Goal: Task Accomplishment & Management: Manage account settings

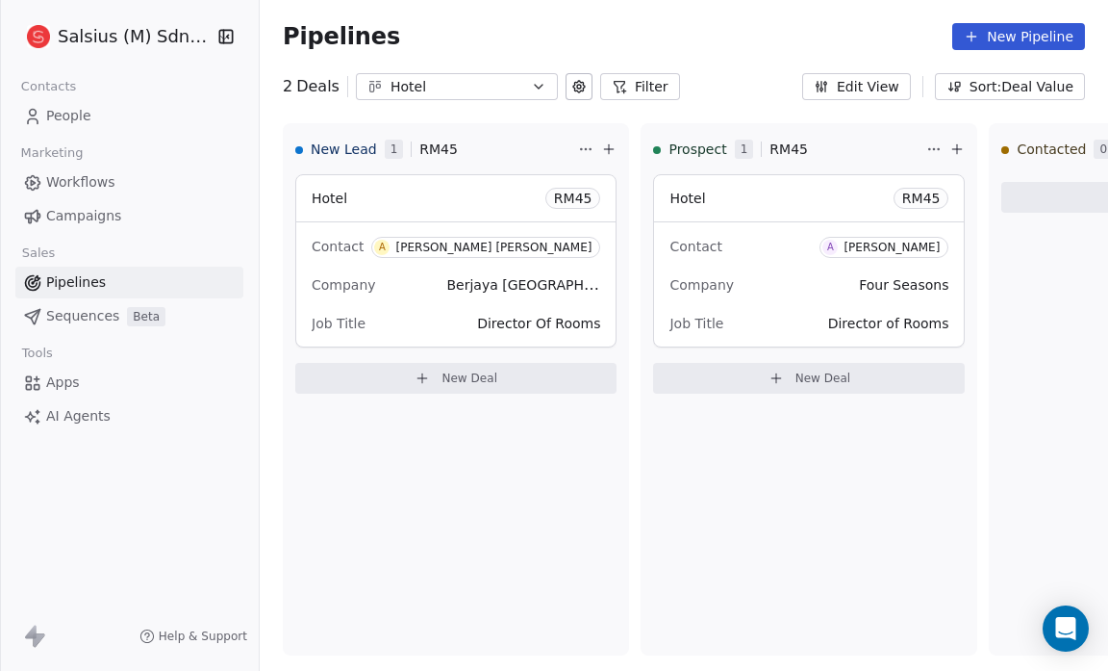
click at [89, 115] on link "People" at bounding box center [129, 116] width 228 height 32
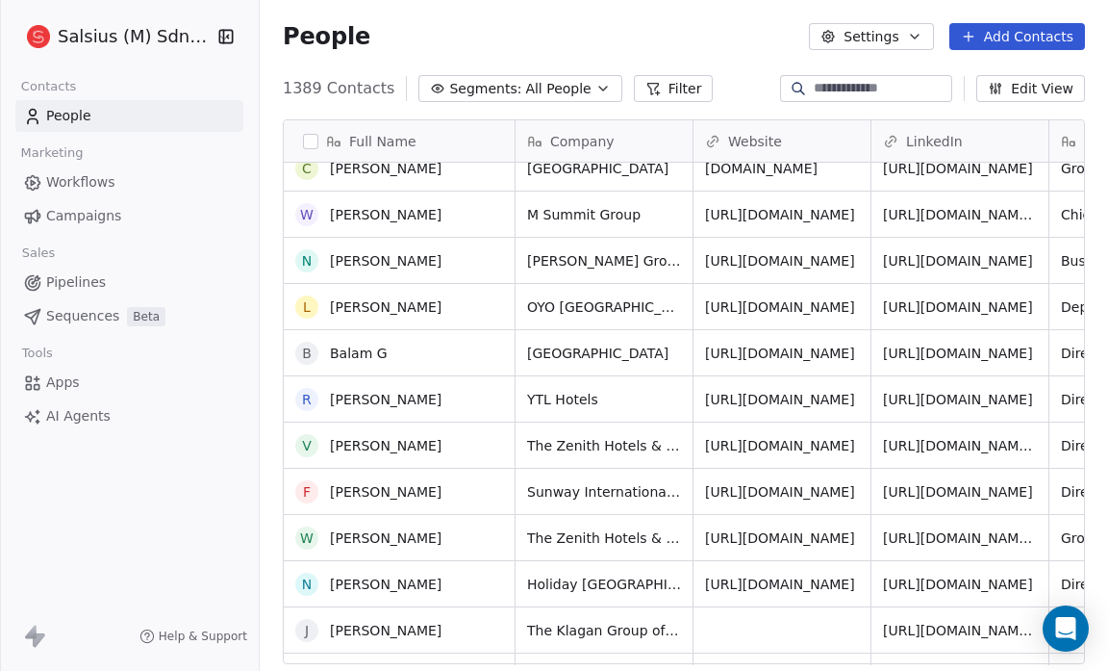
scroll to position [64, 0]
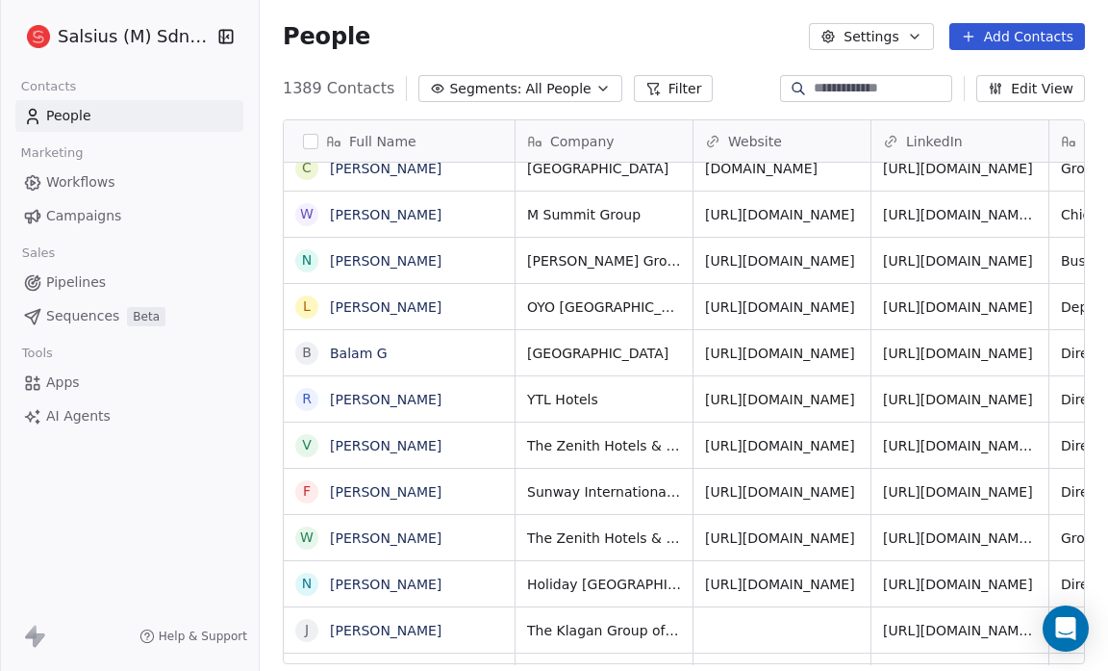
click at [596, 85] on icon "button" at bounding box center [603, 88] width 15 height 15
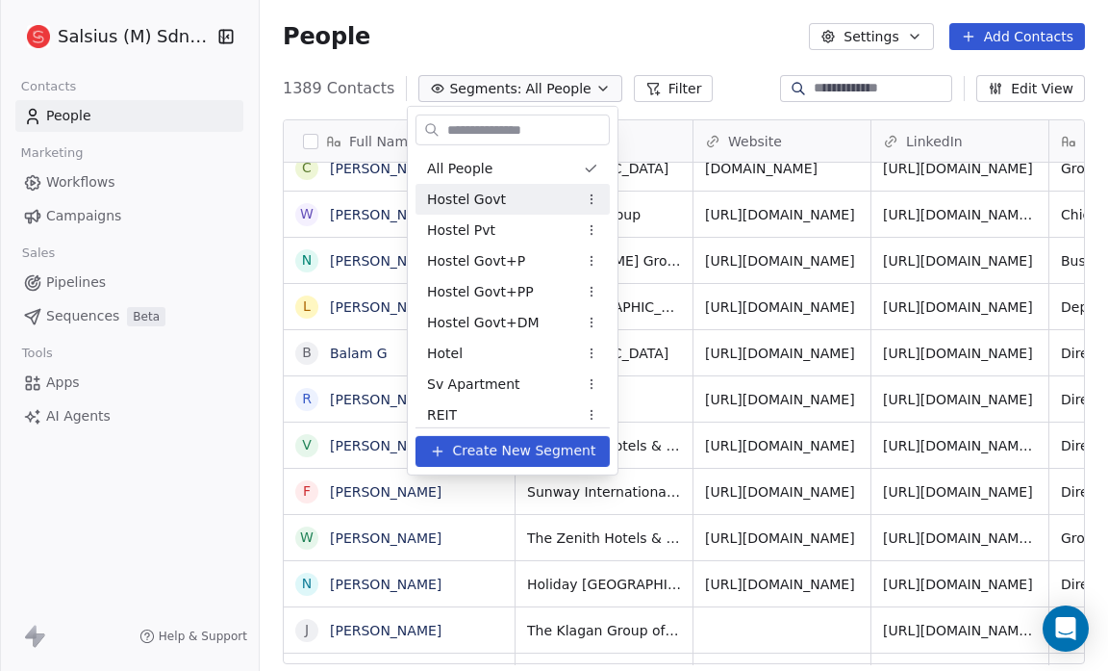
click at [518, 202] on div "Hostel Govt" at bounding box center [513, 199] width 194 height 31
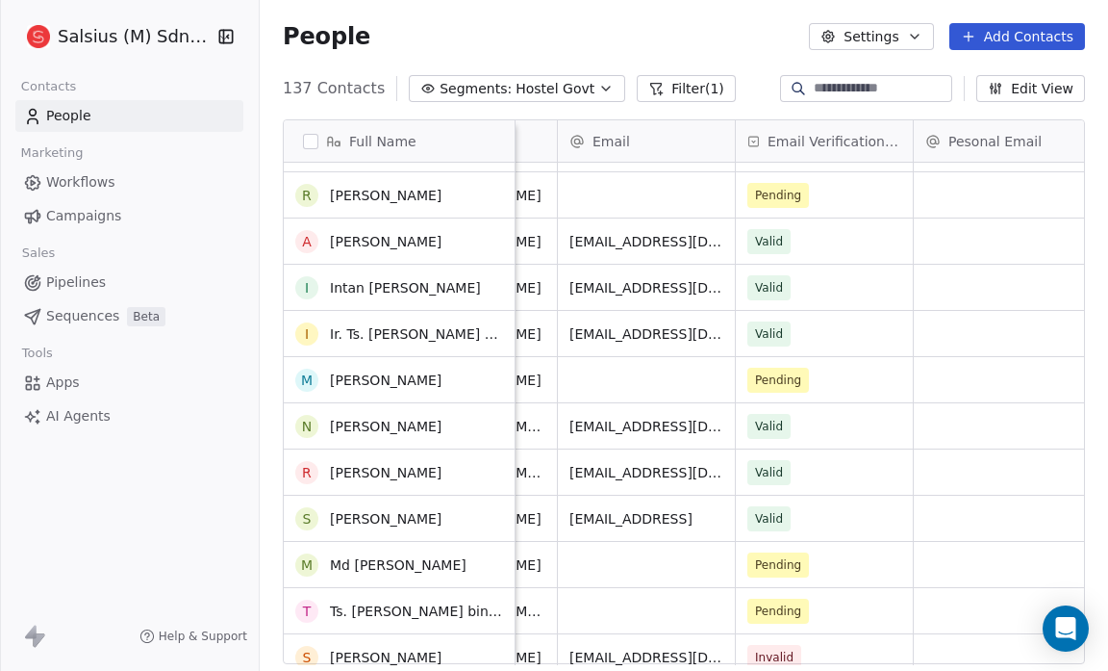
scroll to position [0, 0]
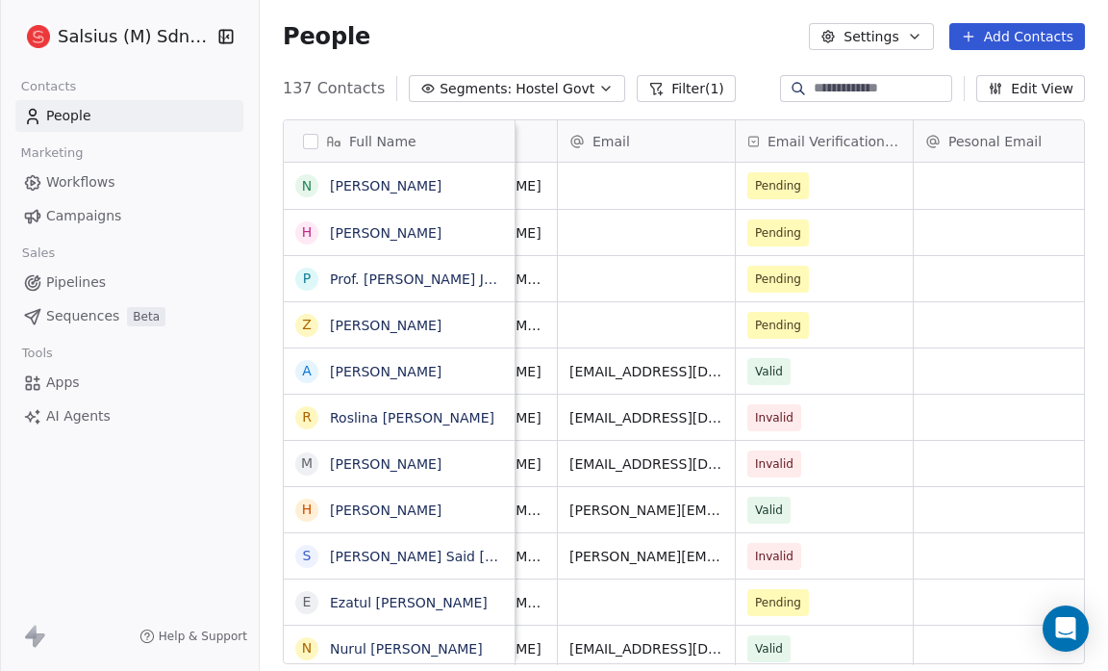
click at [599, 81] on icon "button" at bounding box center [606, 88] width 15 height 15
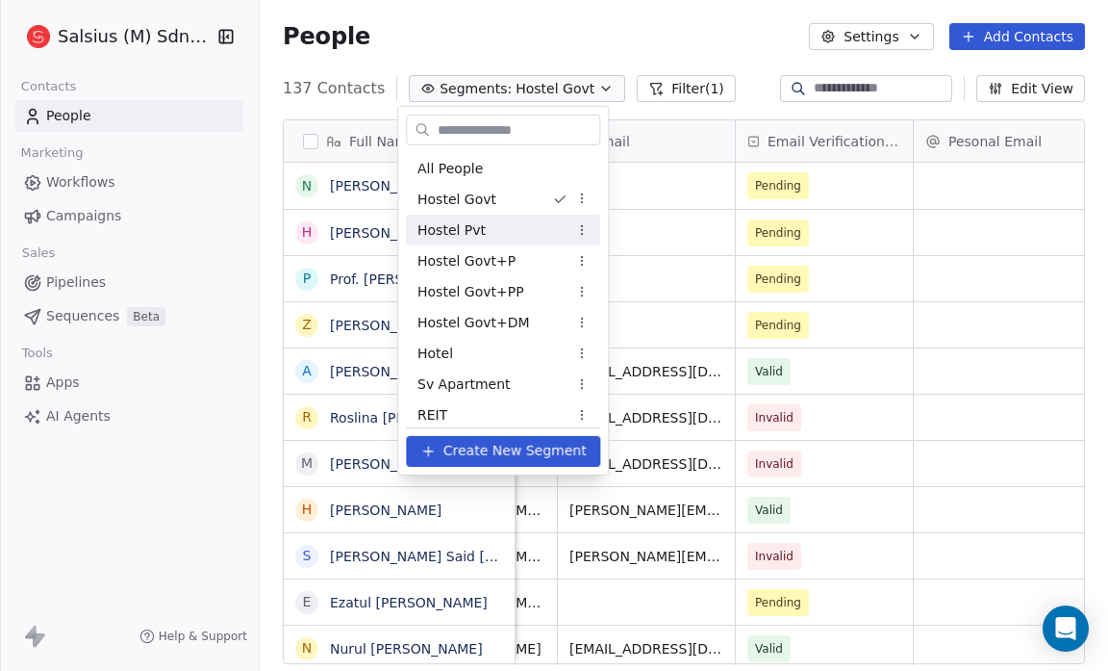
click at [548, 219] on div "Hostel Pvt" at bounding box center [503, 230] width 194 height 31
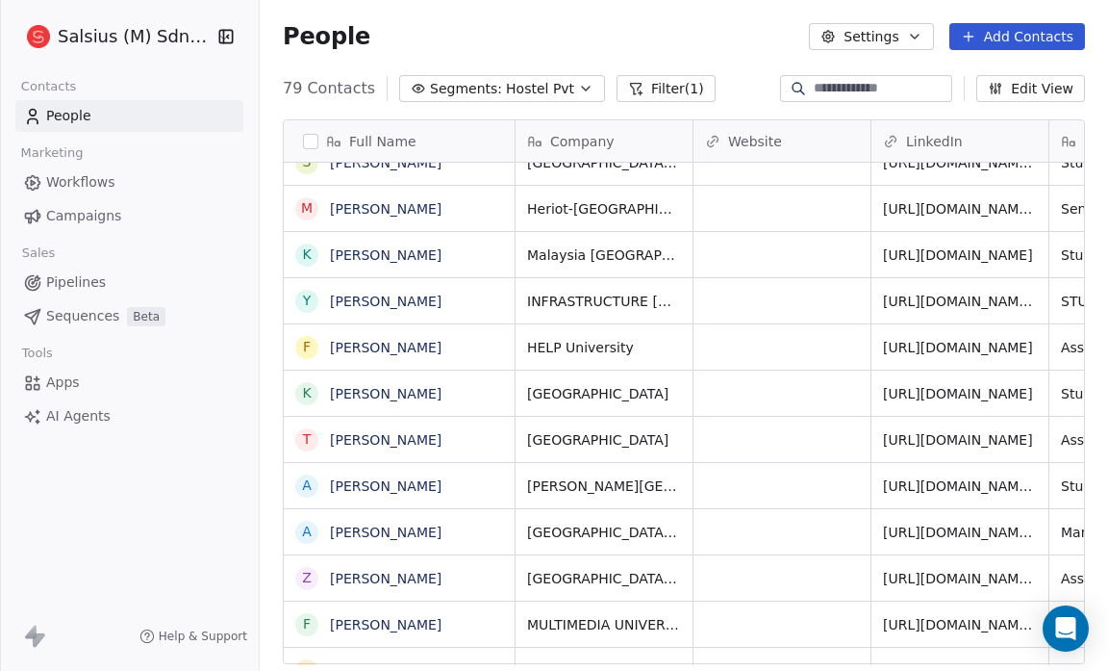
click at [814, 91] on input at bounding box center [881, 88] width 135 height 19
click at [578, 90] on icon "button" at bounding box center [585, 88] width 15 height 15
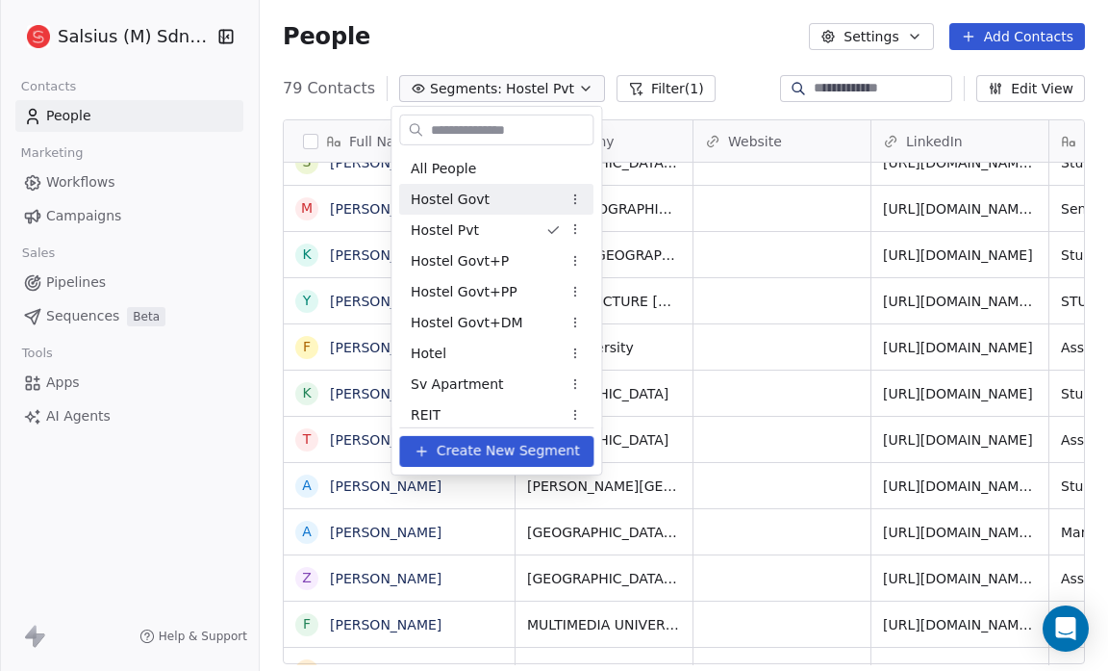
click at [531, 192] on div "Hostel Govt" at bounding box center [496, 199] width 194 height 31
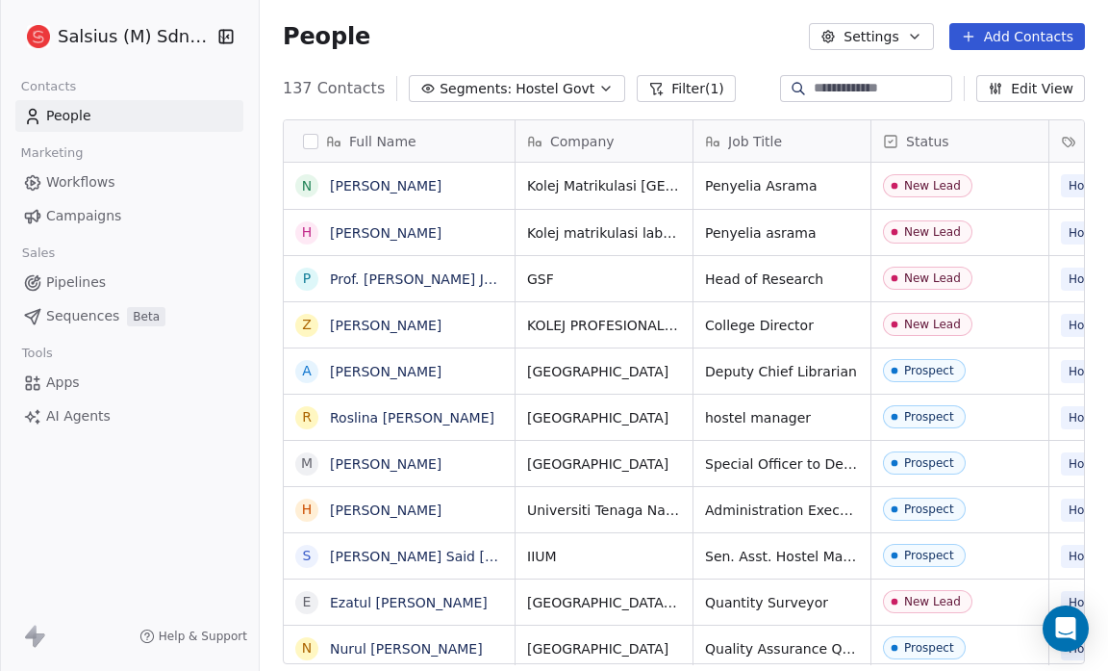
scroll to position [578, 836]
click at [817, 92] on input at bounding box center [881, 88] width 135 height 19
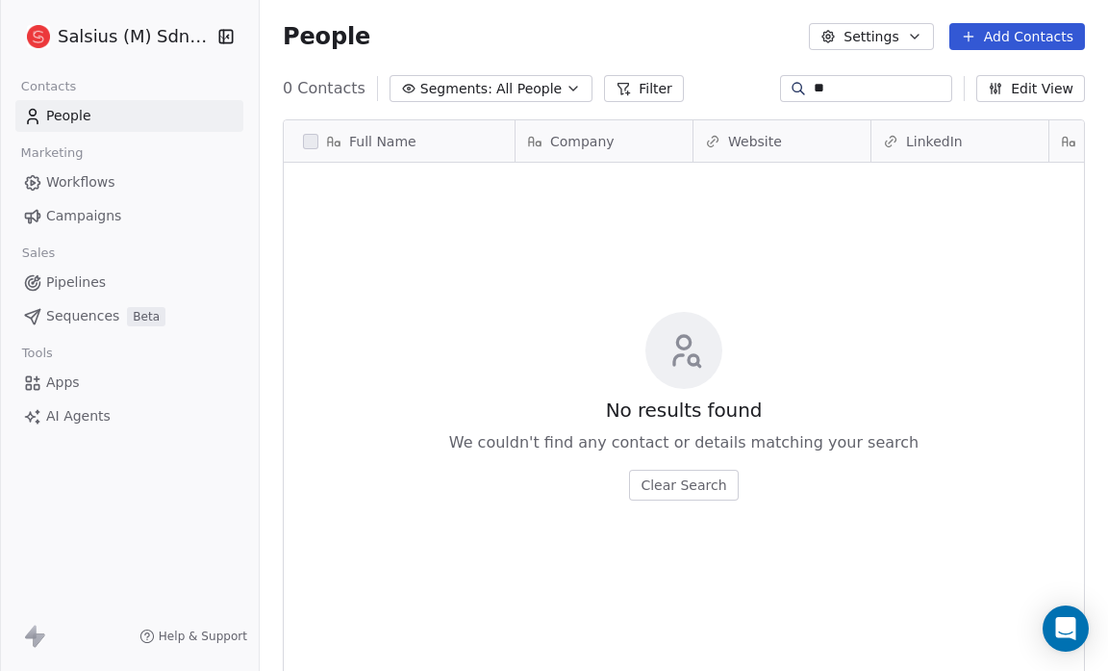
type input "*"
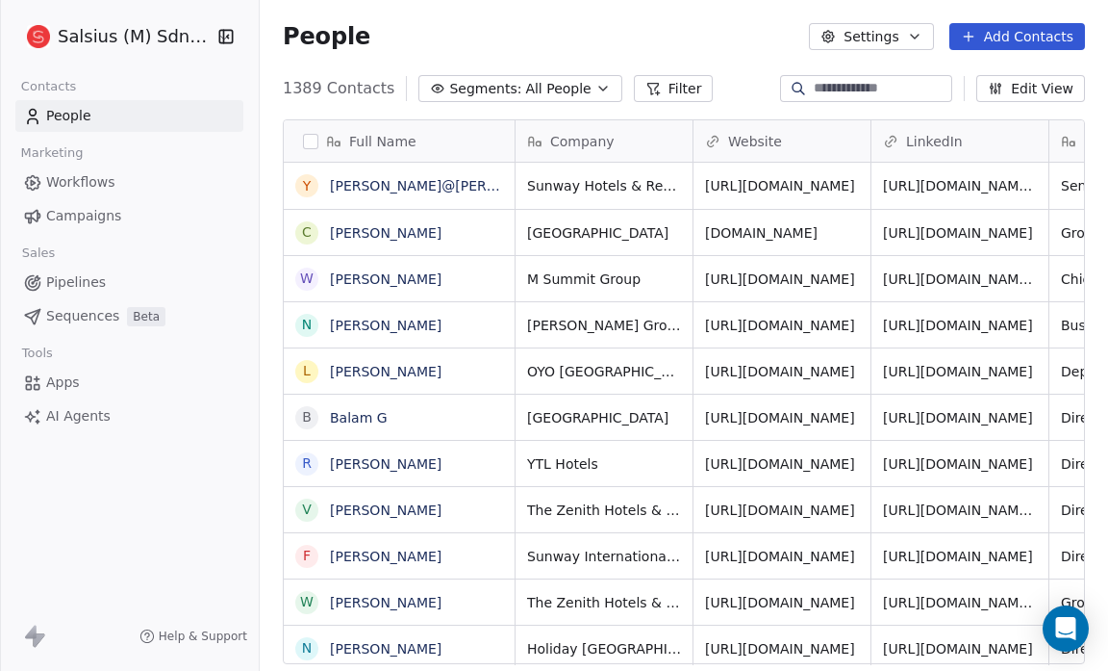
click at [596, 91] on icon "button" at bounding box center [603, 88] width 15 height 15
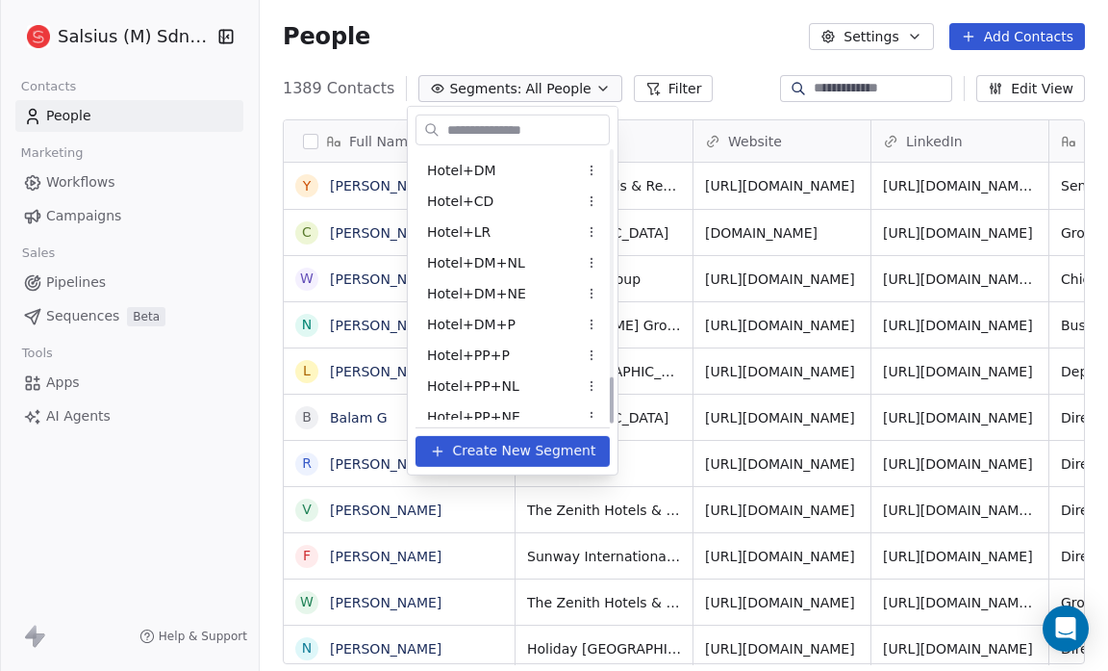
scroll to position [1304, 0]
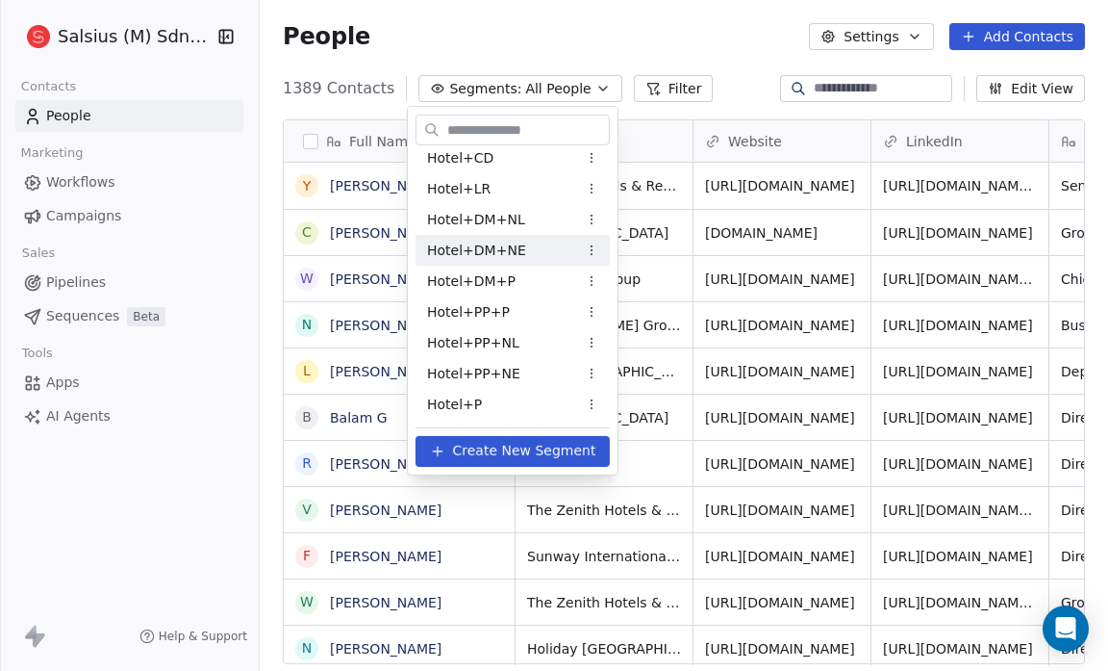
click at [65, 274] on html "Salsius (M) Sdn Bhd Contacts People Marketing Workflows Campaigns Sales Pipelin…" at bounding box center [554, 335] width 1108 height 671
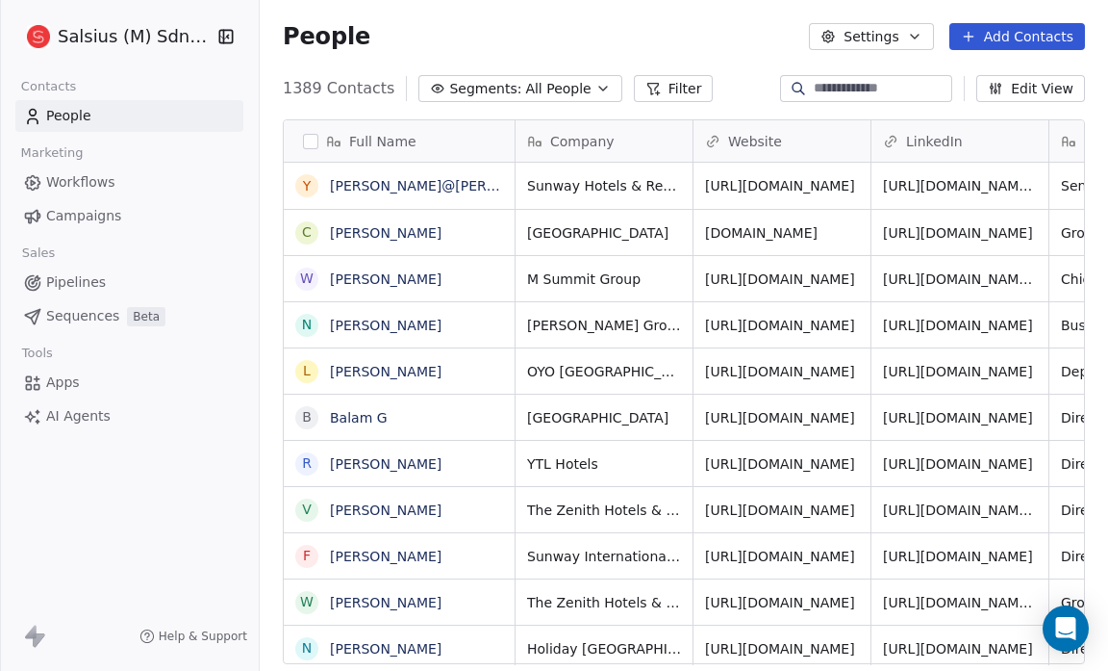
click at [75, 284] on span "Pipelines" at bounding box center [76, 282] width 60 height 20
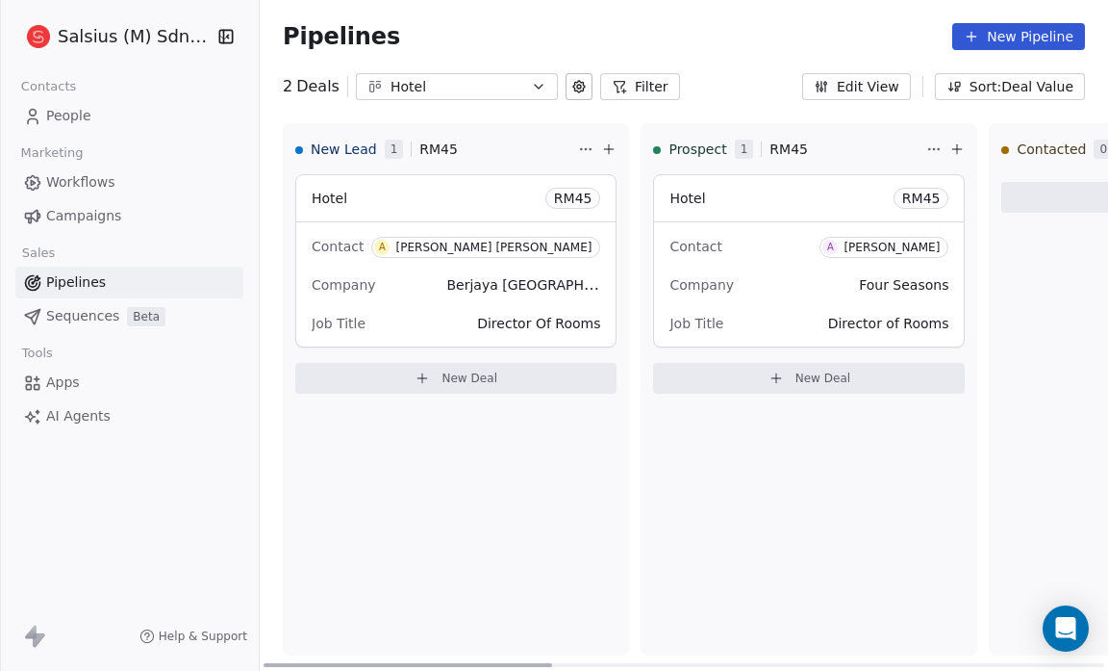
click at [702, 245] on span "Contact" at bounding box center [696, 246] width 52 height 15
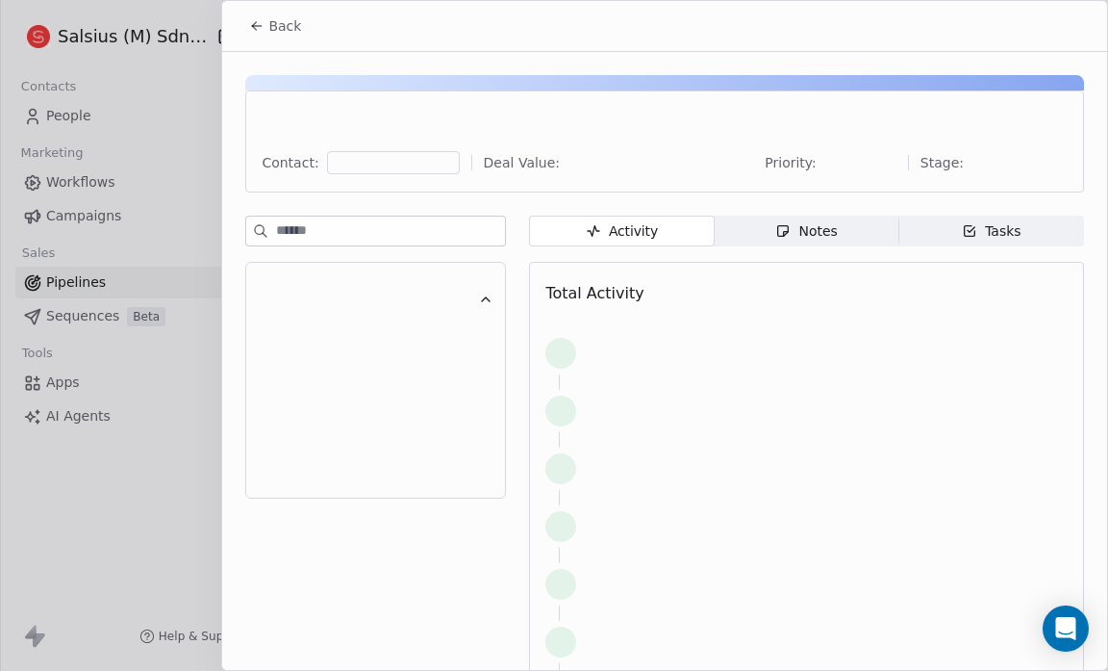
click at [892, 247] on div "Activity Activity Notes Notes Tasks Tasks Total Activity" at bounding box center [806, 459] width 555 height 487
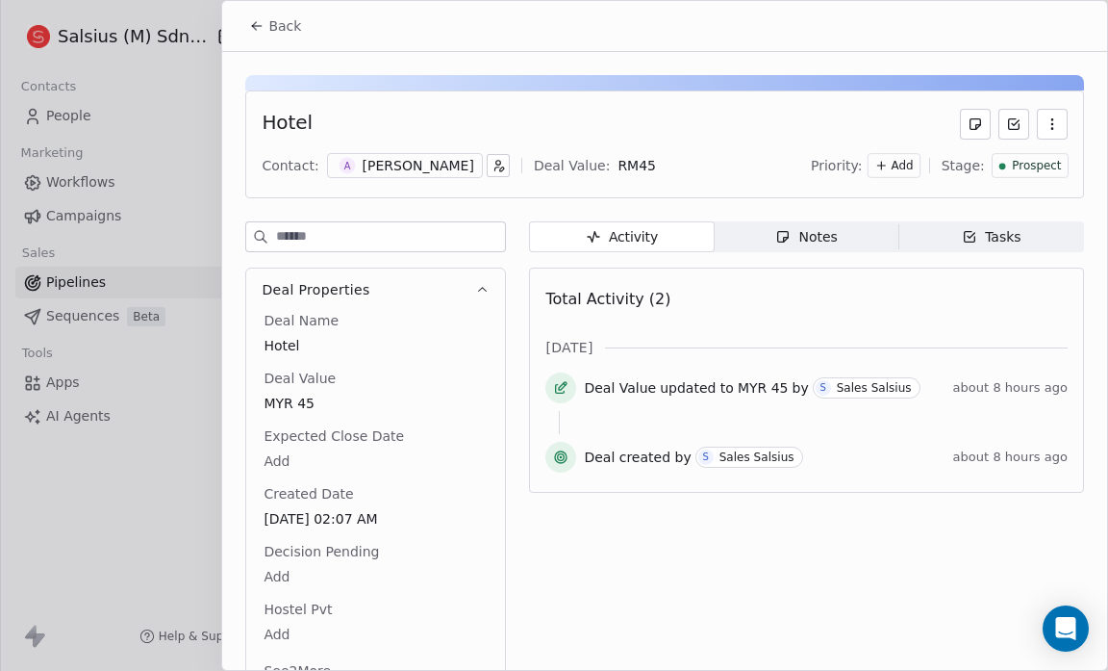
click at [492, 168] on icon "button" at bounding box center [498, 165] width 13 height 13
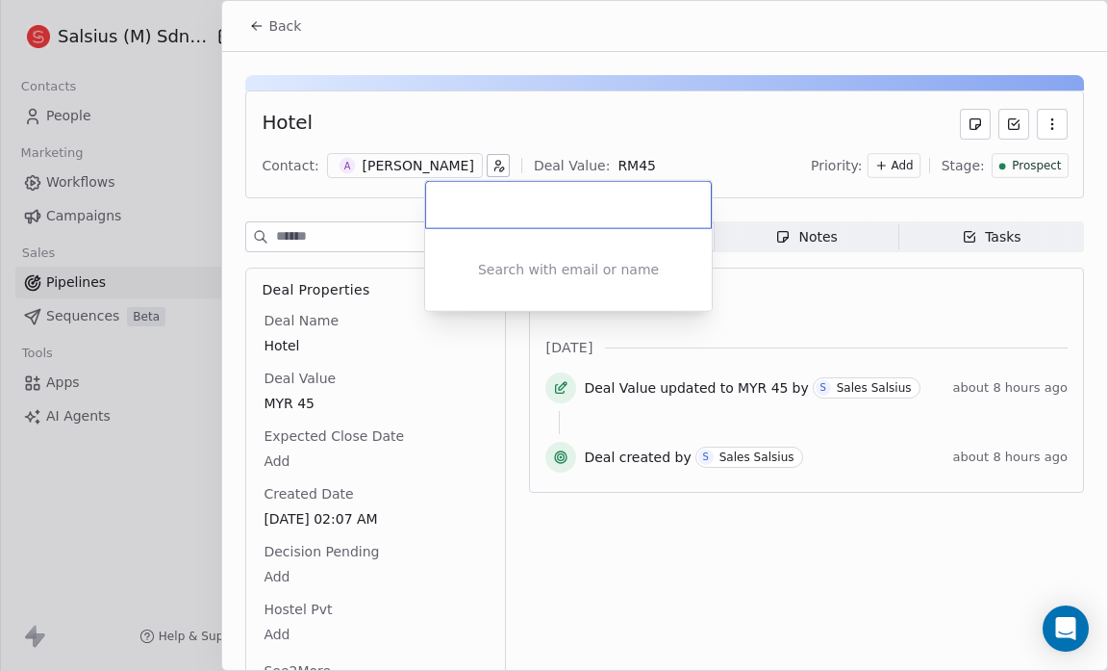
click at [517, 256] on div "Search with email or name" at bounding box center [568, 270] width 287 height 82
click at [512, 274] on div "Search with email or name" at bounding box center [568, 270] width 287 height 82
click at [360, 163] on html "Salsius (M) Sdn Bhd Contacts People Marketing Workflows Campaigns Sales Pipelin…" at bounding box center [554, 335] width 1108 height 671
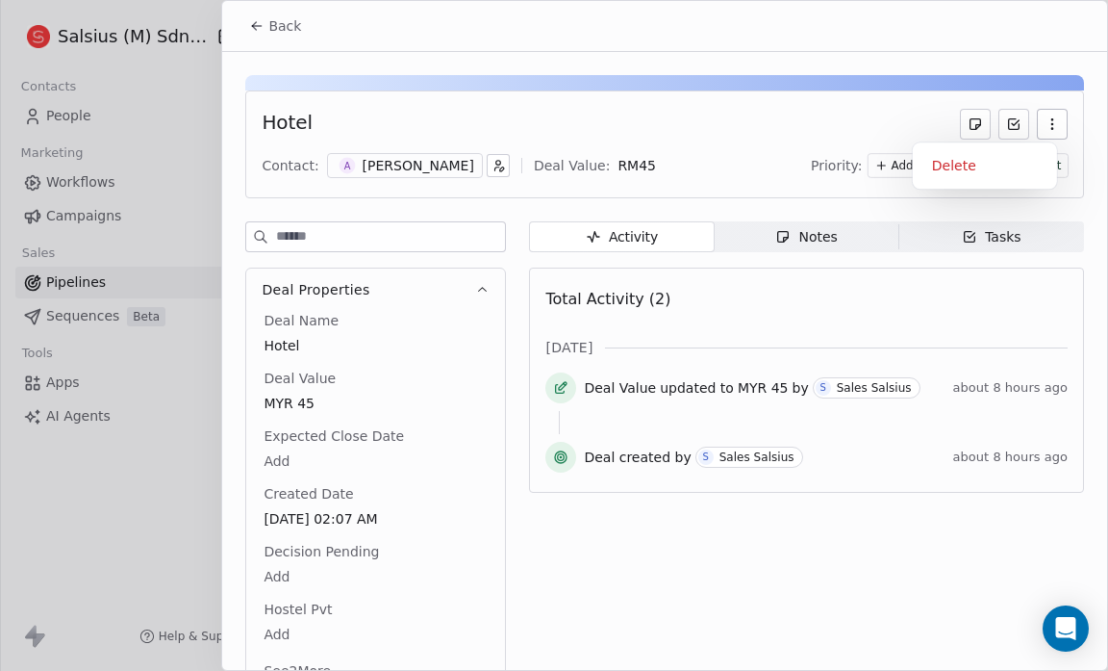
click at [1045, 120] on icon "button" at bounding box center [1052, 123] width 15 height 15
click at [872, 128] on div "Hotel" at bounding box center [665, 124] width 806 height 31
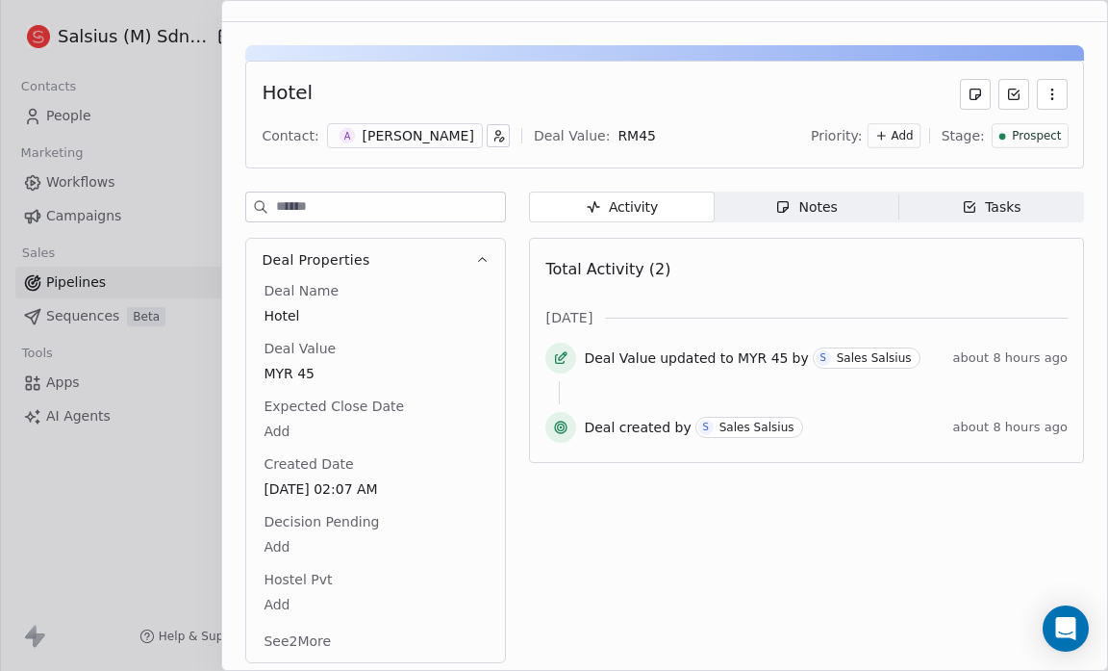
click at [298, 635] on button "See 2 More" at bounding box center [297, 641] width 90 height 35
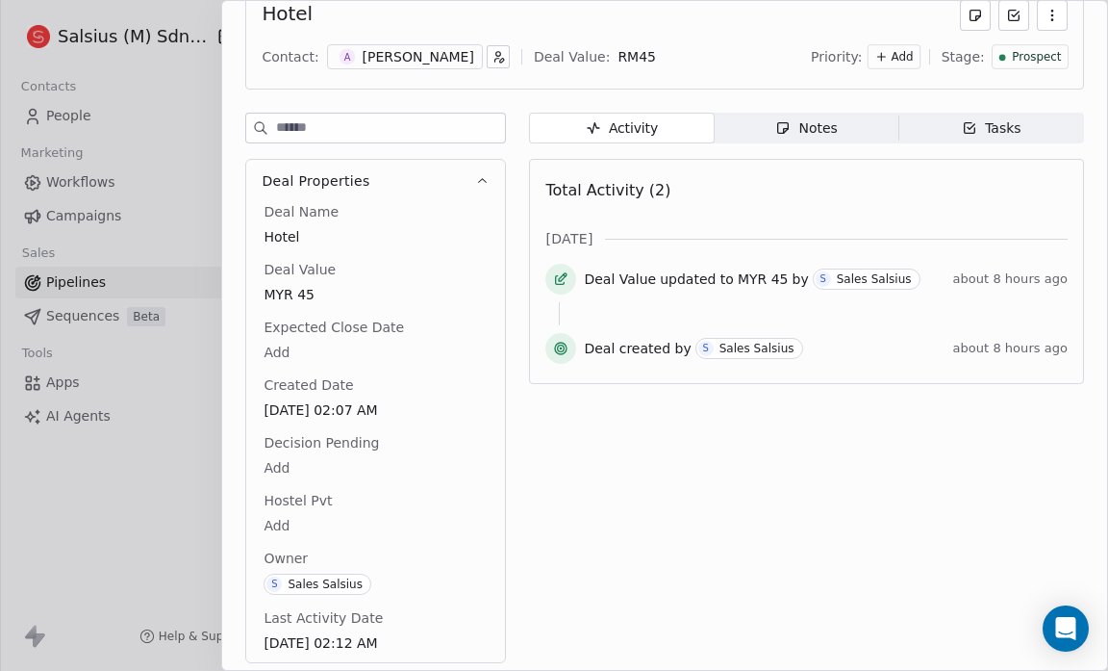
scroll to position [0, 0]
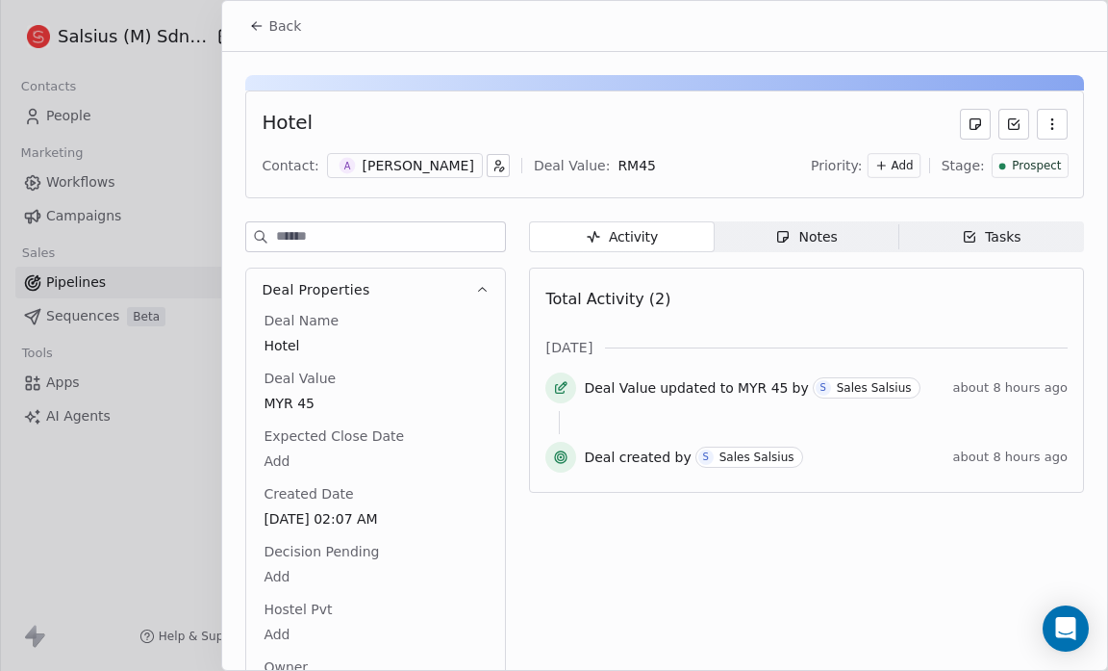
click at [298, 171] on div "Contact:" at bounding box center [290, 165] width 57 height 19
click at [293, 164] on div "Contact:" at bounding box center [290, 165] width 57 height 19
click at [956, 166] on span "Stage:" at bounding box center [963, 165] width 43 height 19
click at [888, 166] on icon at bounding box center [881, 165] width 13 height 13
click at [866, 212] on span "High" at bounding box center [863, 203] width 27 height 15
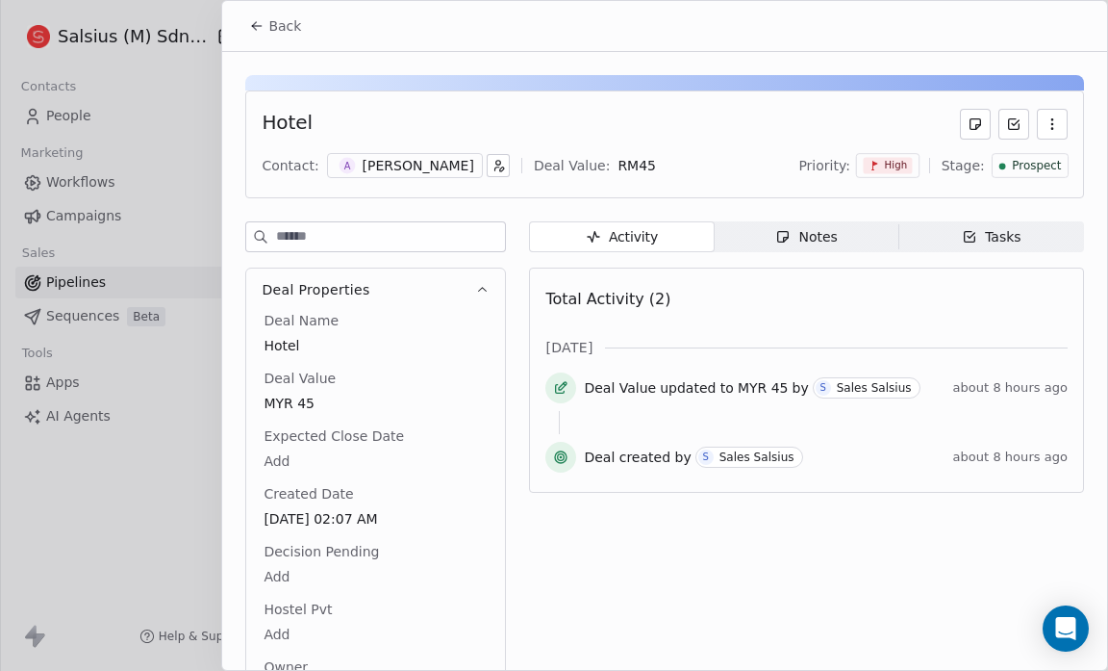
click at [399, 161] on div "[PERSON_NAME]" at bounding box center [419, 165] width 112 height 19
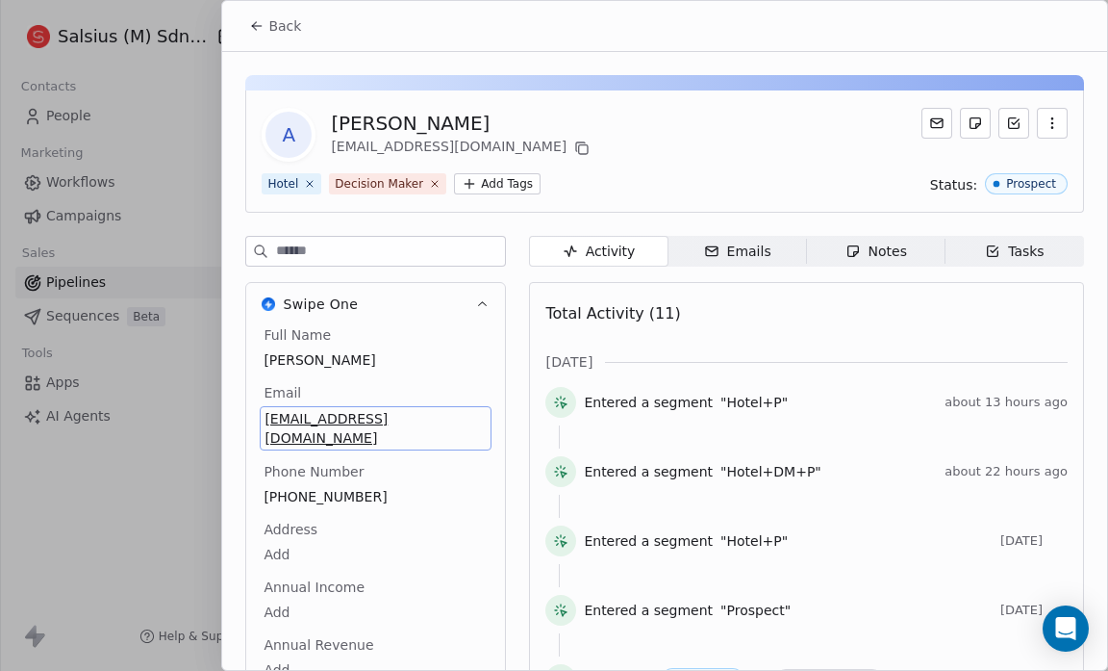
scroll to position [81, 0]
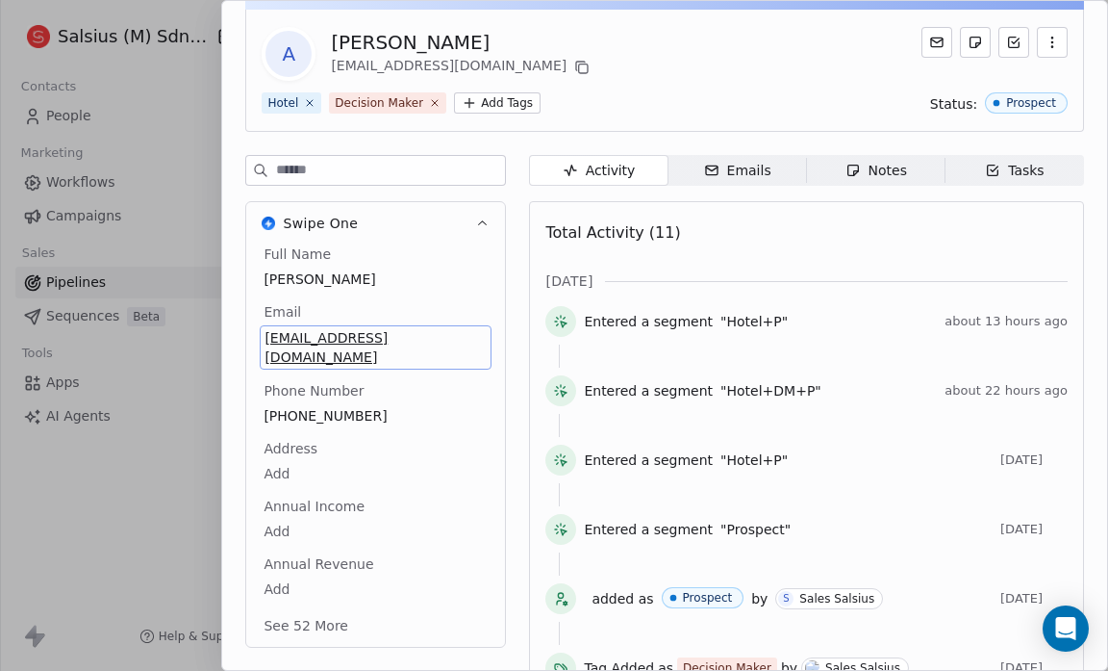
click at [395, 420] on div "Full Name [PERSON_NAME] Email [EMAIL_ADDRESS][DOMAIN_NAME] Phone Number [PHONE_…" at bounding box center [376, 441] width 232 height 395
click at [406, 332] on span "[EMAIL_ADDRESS][DOMAIN_NAME]" at bounding box center [376, 347] width 222 height 38
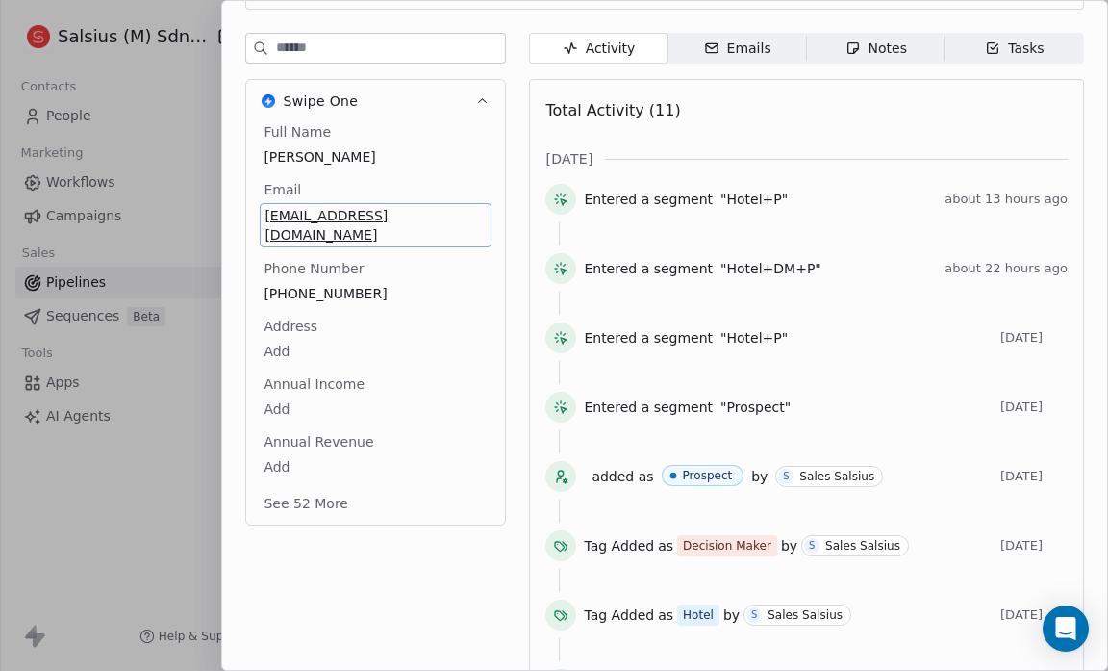
scroll to position [0, 0]
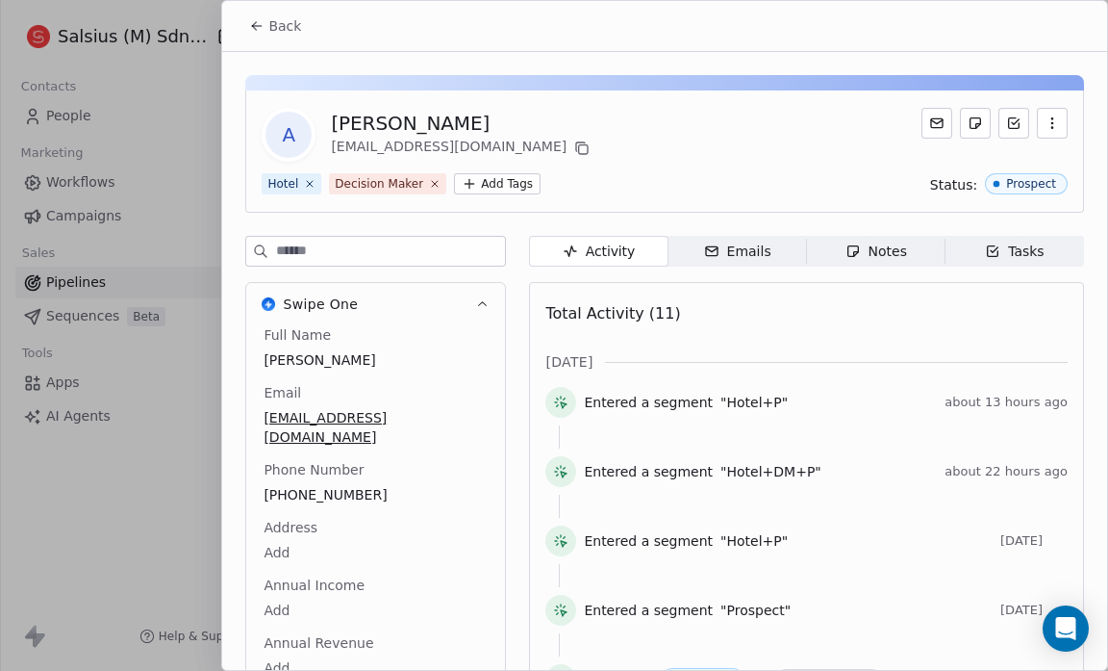
click at [751, 254] on div "Emails" at bounding box center [737, 252] width 67 height 20
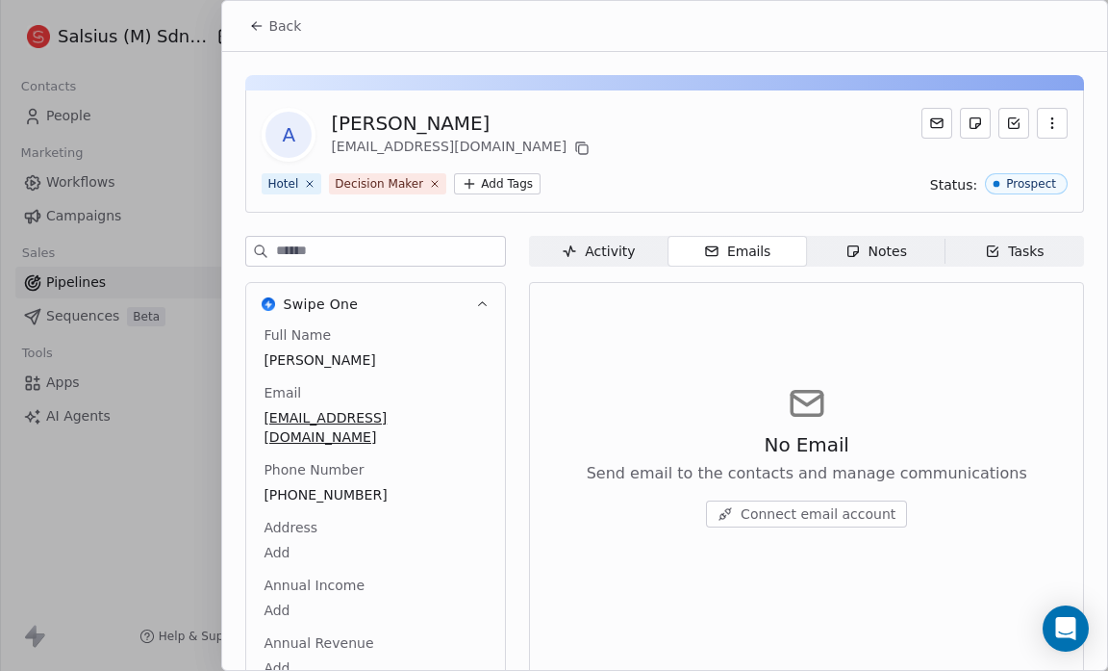
click at [772, 506] on span "Connect email account" at bounding box center [818, 513] width 155 height 19
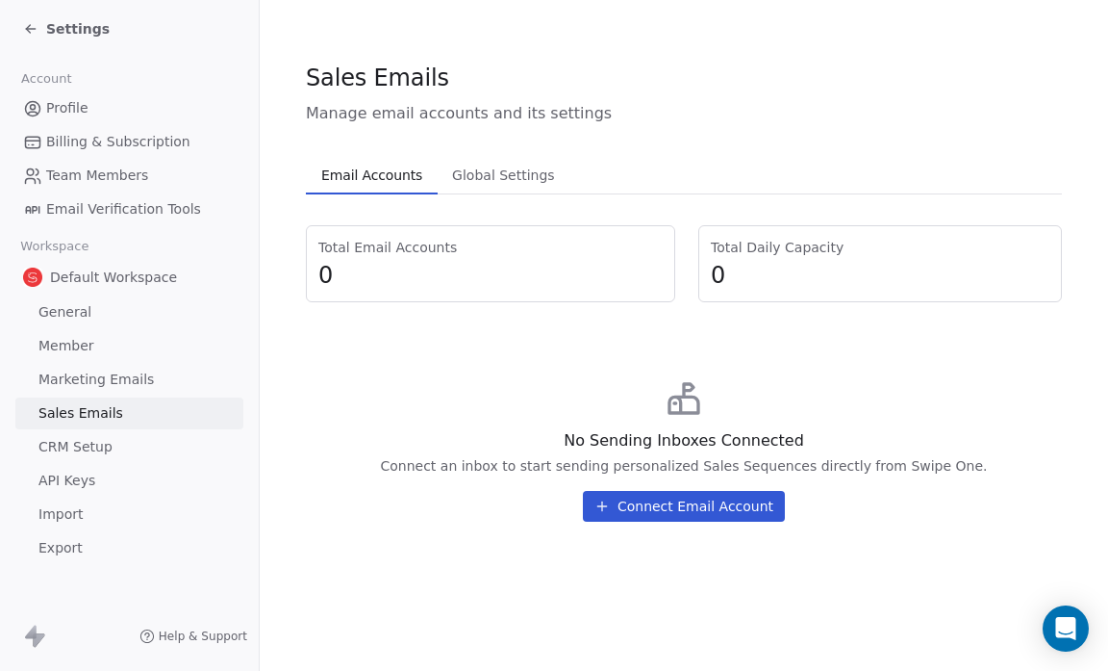
click at [701, 510] on button "Connect Email Account" at bounding box center [684, 506] width 202 height 31
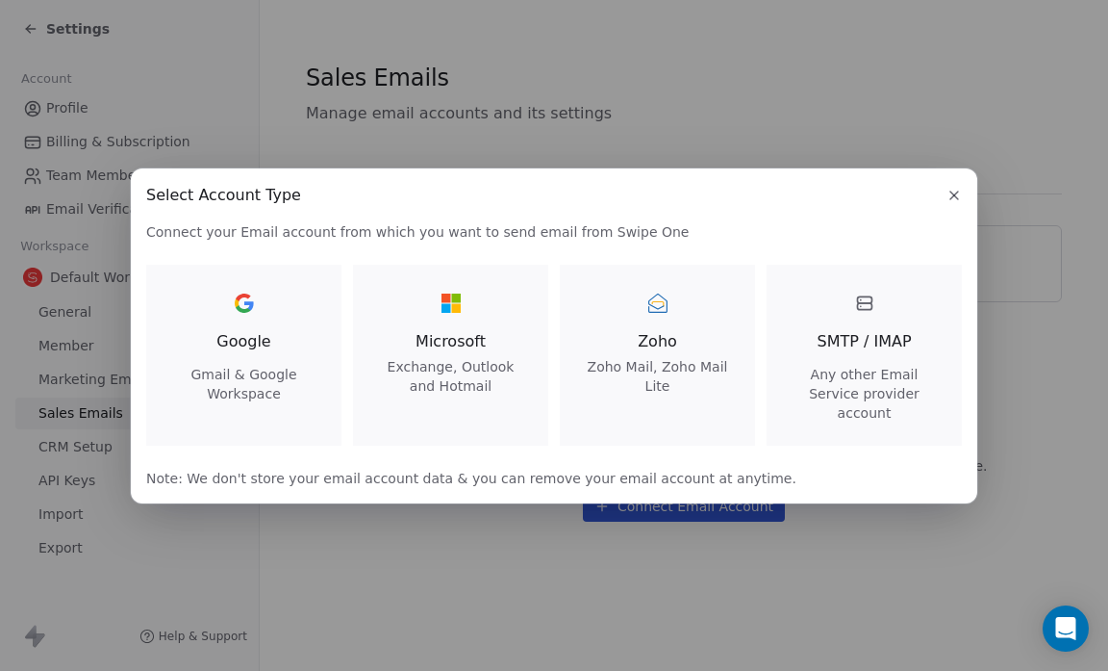
click at [958, 201] on icon "button" at bounding box center [954, 195] width 15 height 15
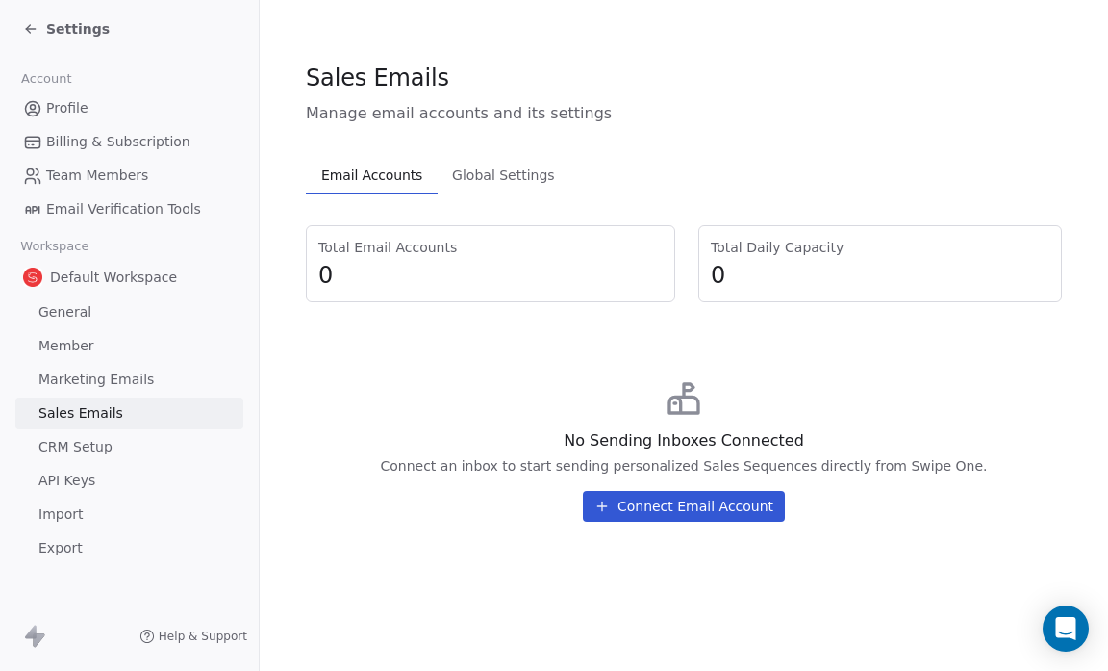
click at [101, 440] on span "CRM Setup" at bounding box center [75, 447] width 74 height 20
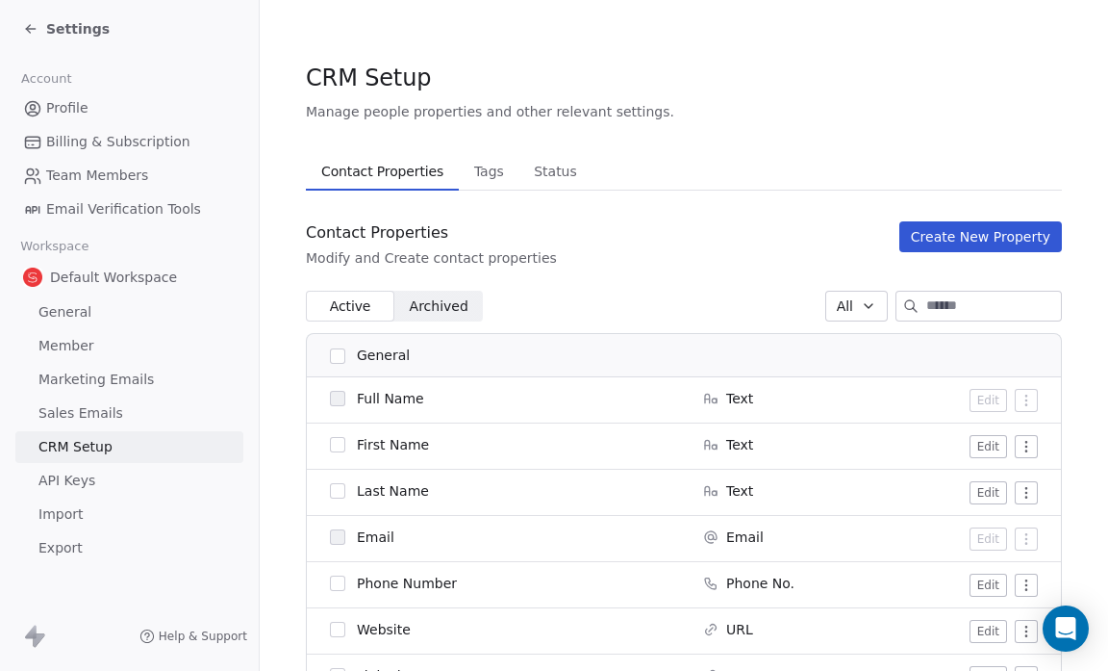
click at [488, 166] on span "Tags" at bounding box center [489, 171] width 45 height 27
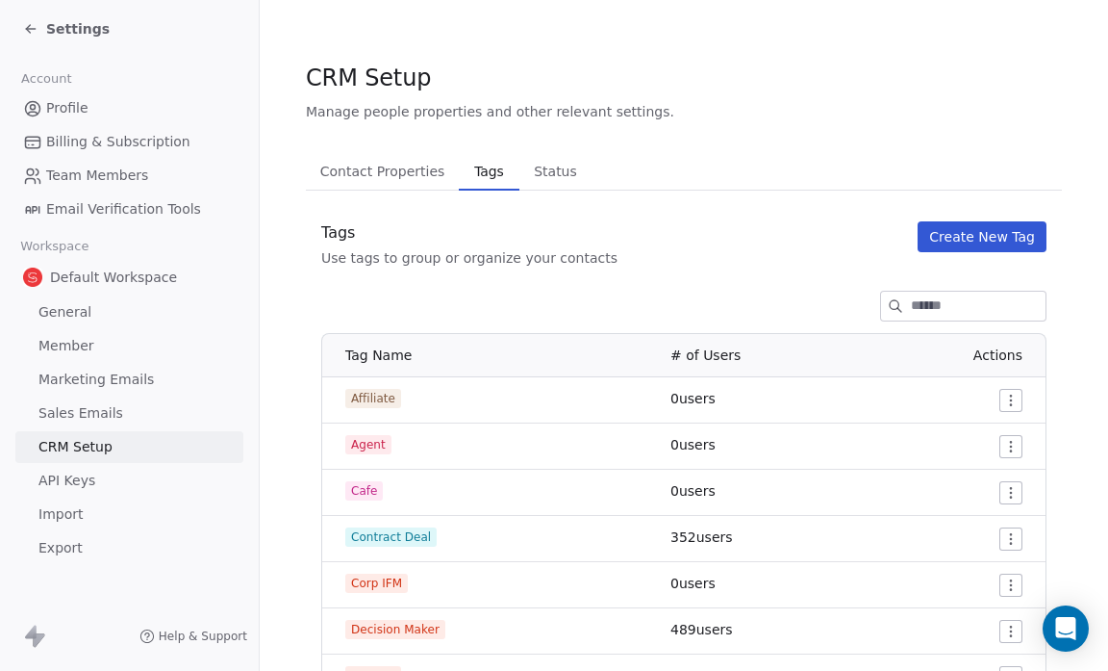
click at [546, 158] on span "Status" at bounding box center [555, 171] width 59 height 27
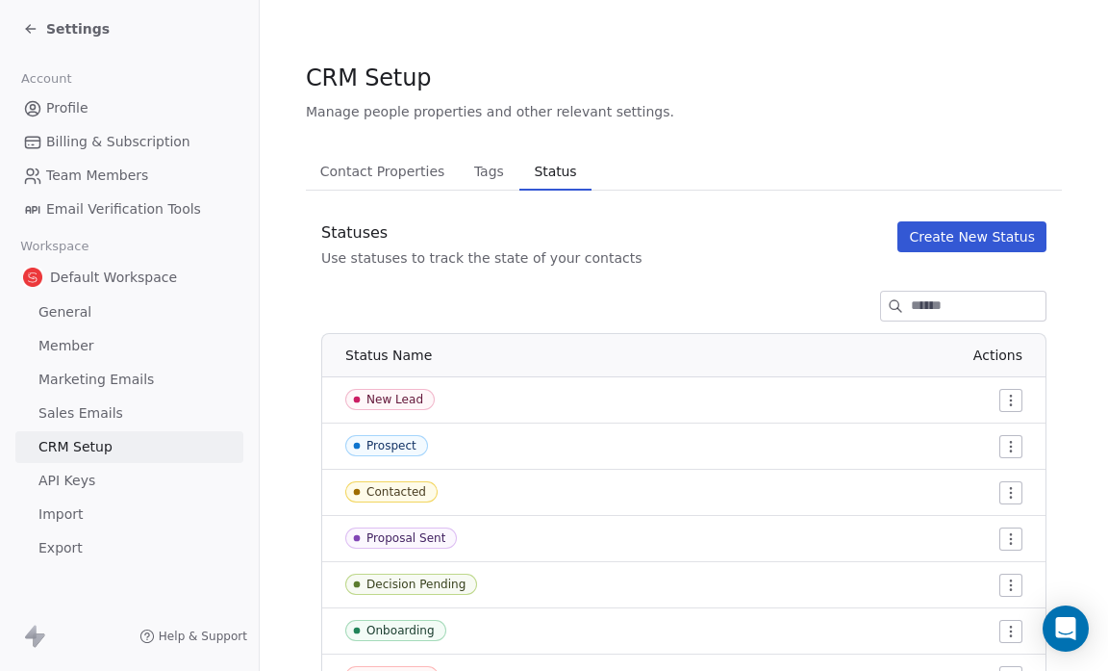
scroll to position [137, 0]
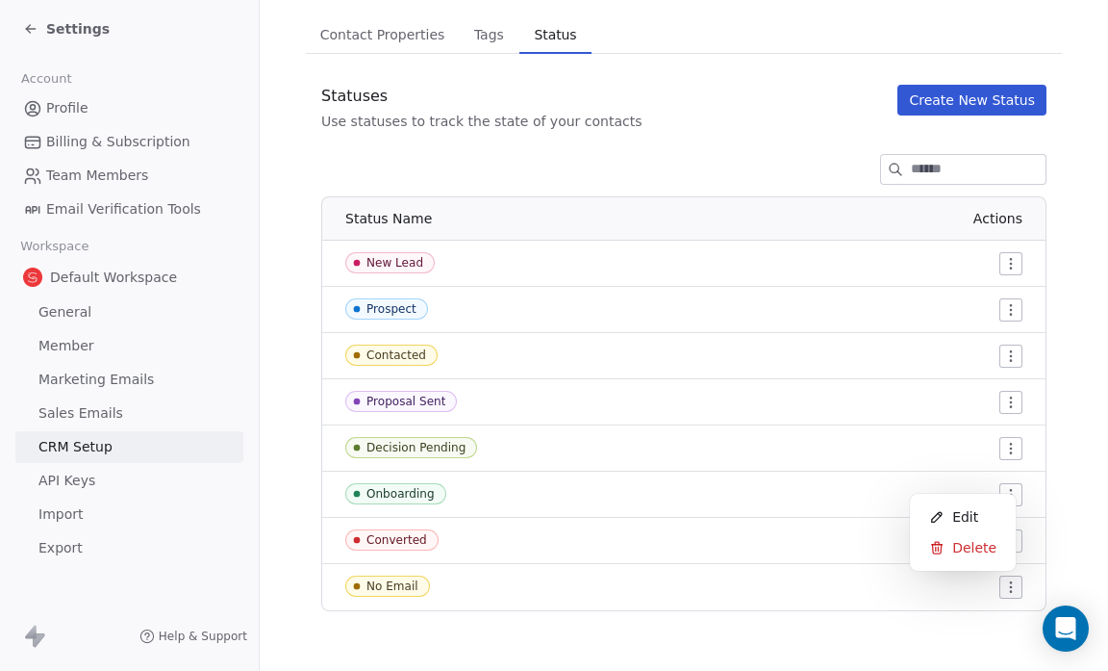
click at [997, 585] on html "Settings Account Profile Billing & Subscription Team Members Email Verification…" at bounding box center [554, 335] width 1108 height 671
click at [969, 517] on span "Edit" at bounding box center [966, 516] width 26 height 19
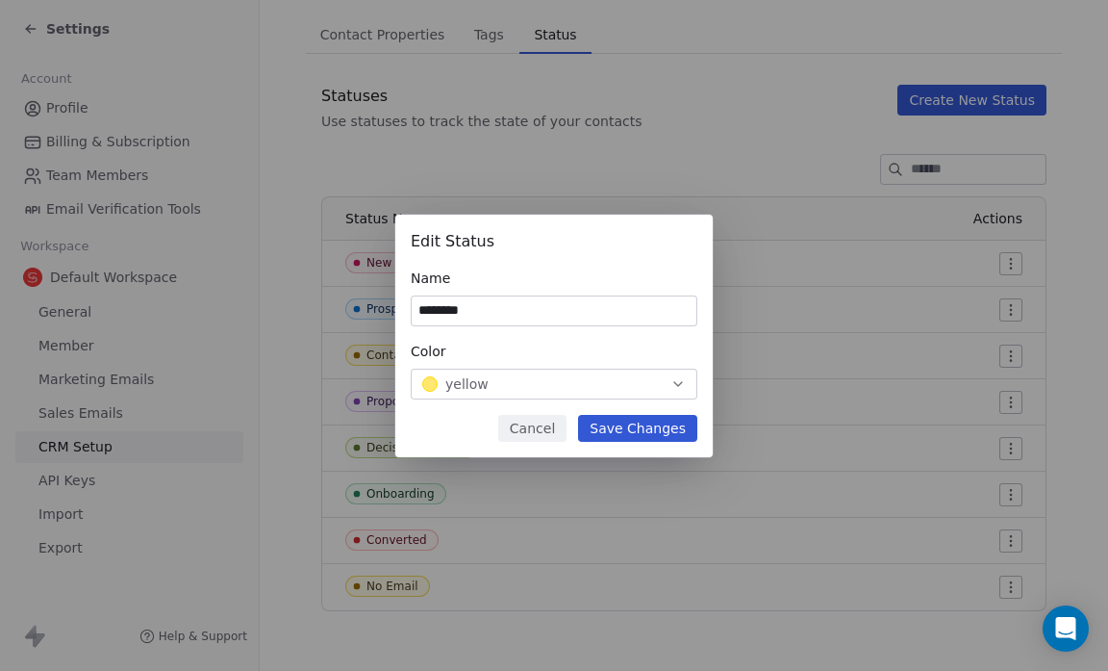
click at [481, 308] on input "********" at bounding box center [554, 310] width 285 height 29
type input "**********"
click at [651, 429] on button "Save Changes" at bounding box center [637, 428] width 119 height 27
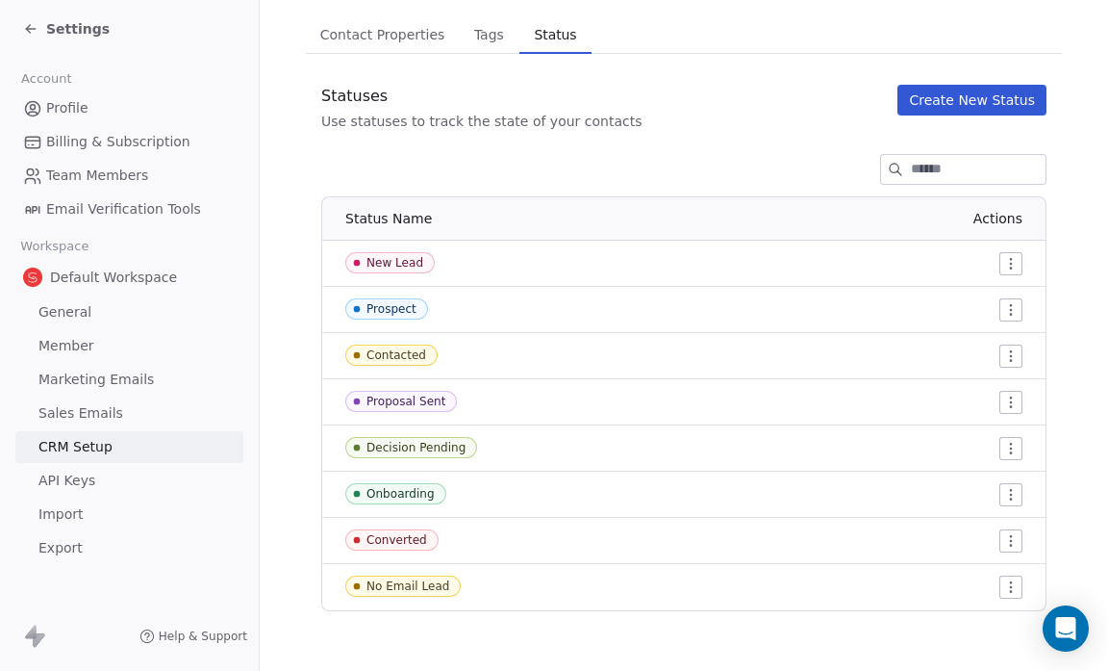
click at [441, 588] on div "No Email Lead" at bounding box center [408, 585] width 83 height 13
click at [381, 581] on div "No Email Lead" at bounding box center [408, 585] width 83 height 13
drag, startPoint x: 657, startPoint y: 350, endPoint x: 569, endPoint y: 276, distance: 115.4
click at [569, 276] on tbody "New Lead Prospect Contacted Proposal Sent Decision Pending Onboarding Converted…" at bounding box center [684, 425] width 724 height 369
click at [997, 402] on html "Settings Account Profile Billing & Subscription Team Members Email Verification…" at bounding box center [554, 335] width 1108 height 671
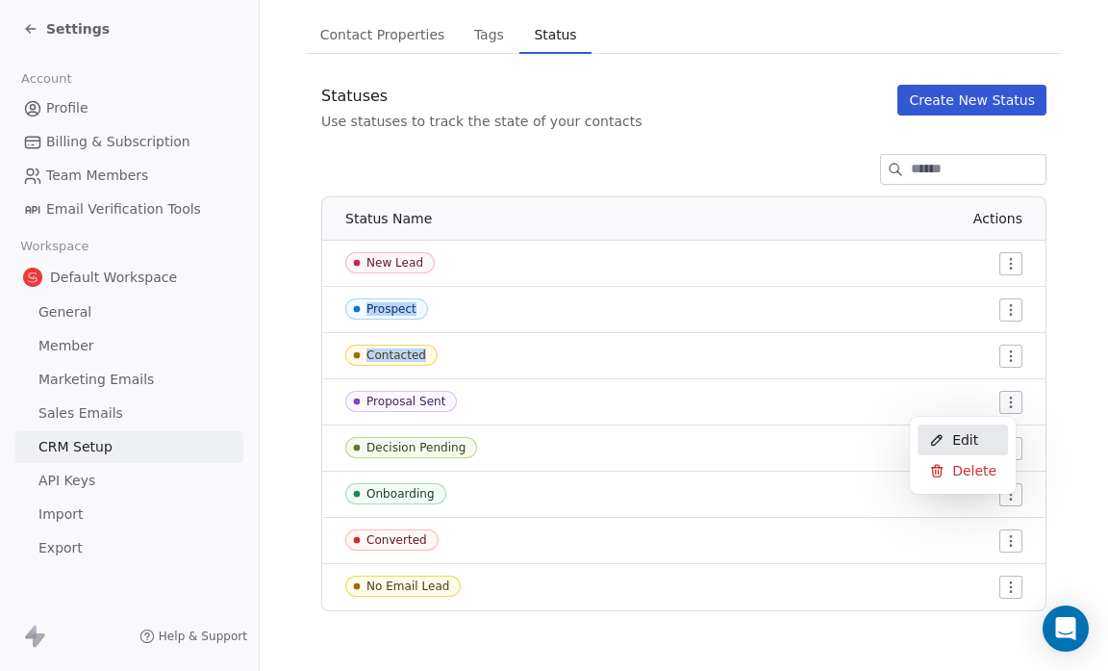
click at [983, 437] on div "Edit" at bounding box center [963, 439] width 90 height 31
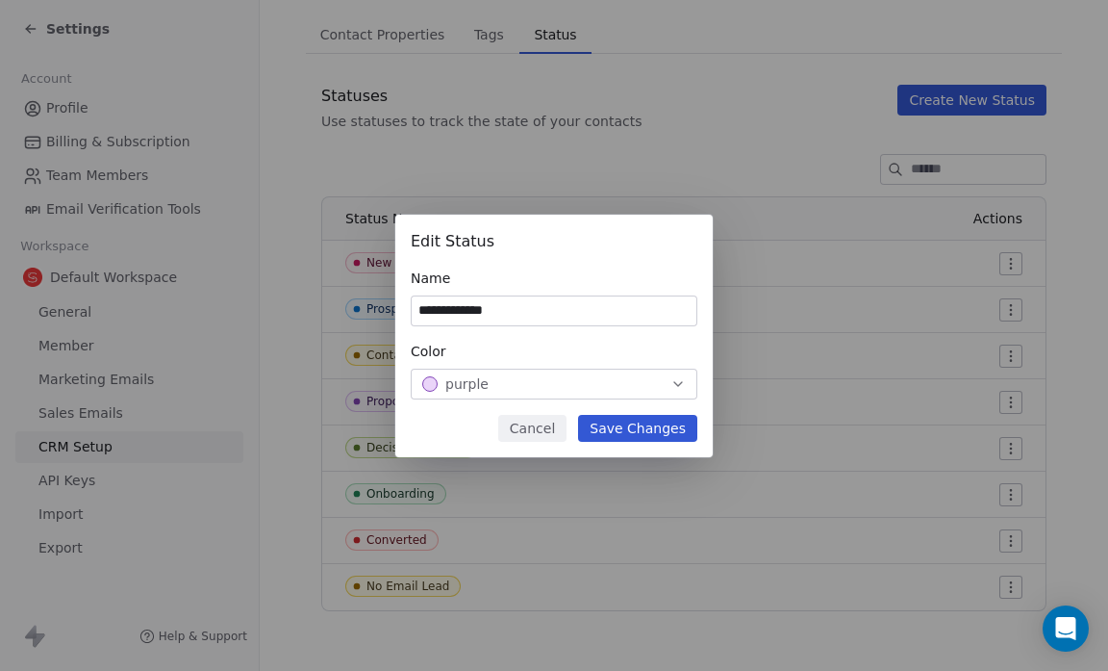
click at [683, 384] on icon "button" at bounding box center [678, 383] width 15 height 15
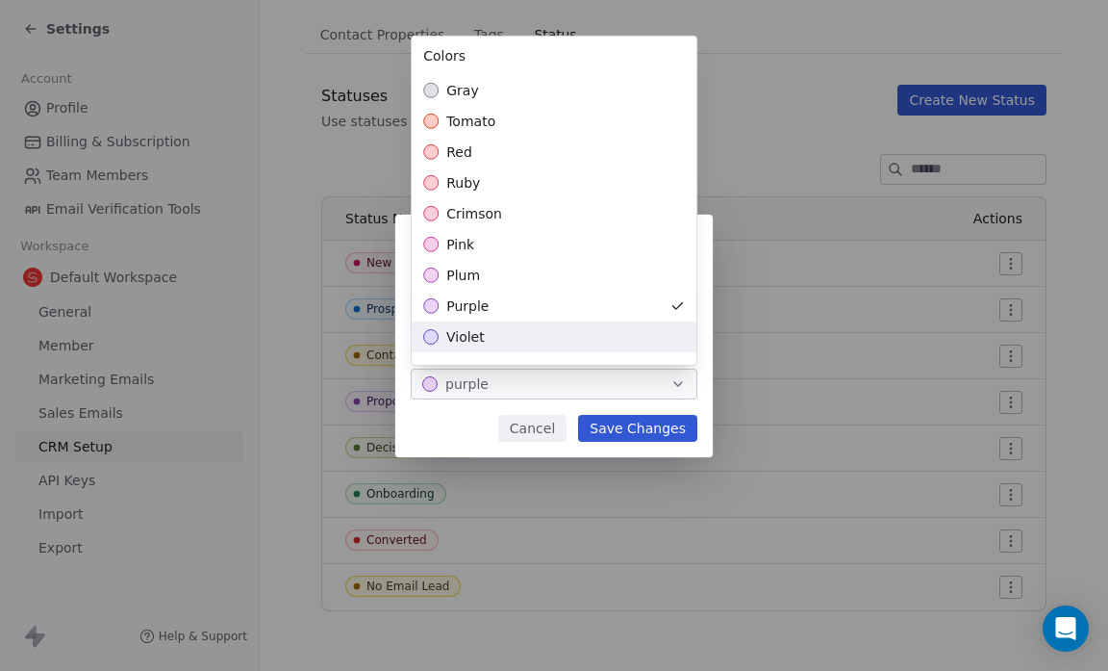
click at [604, 334] on div "violet" at bounding box center [554, 336] width 285 height 31
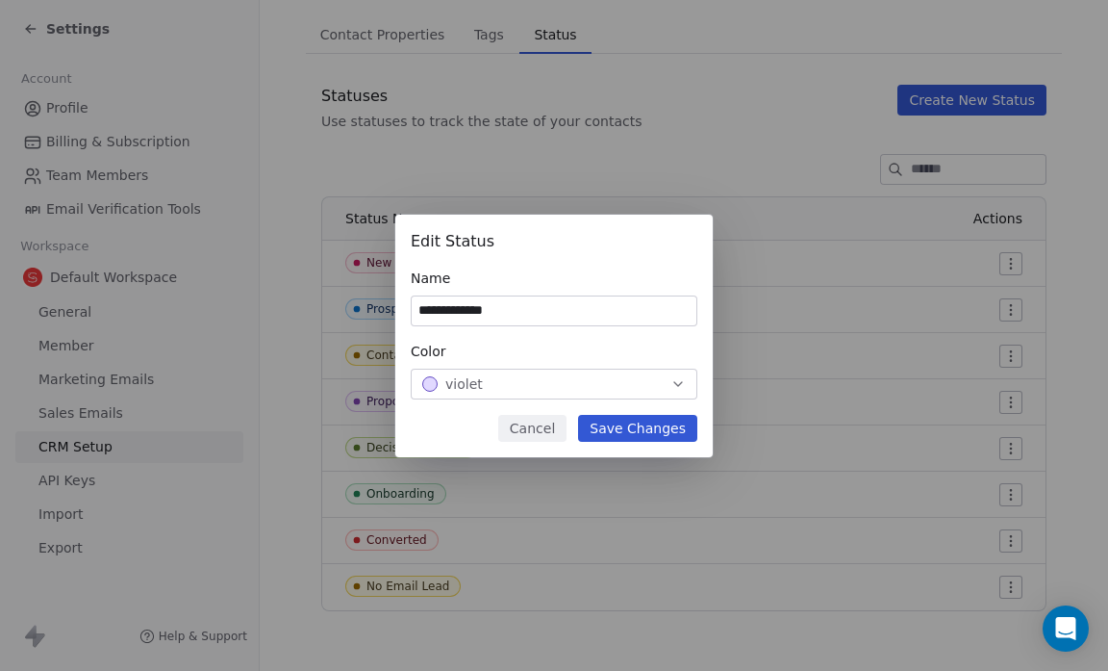
click at [658, 428] on div "**********" at bounding box center [554, 336] width 1108 height 242
click at [658, 428] on button "Save Changes" at bounding box center [637, 428] width 119 height 27
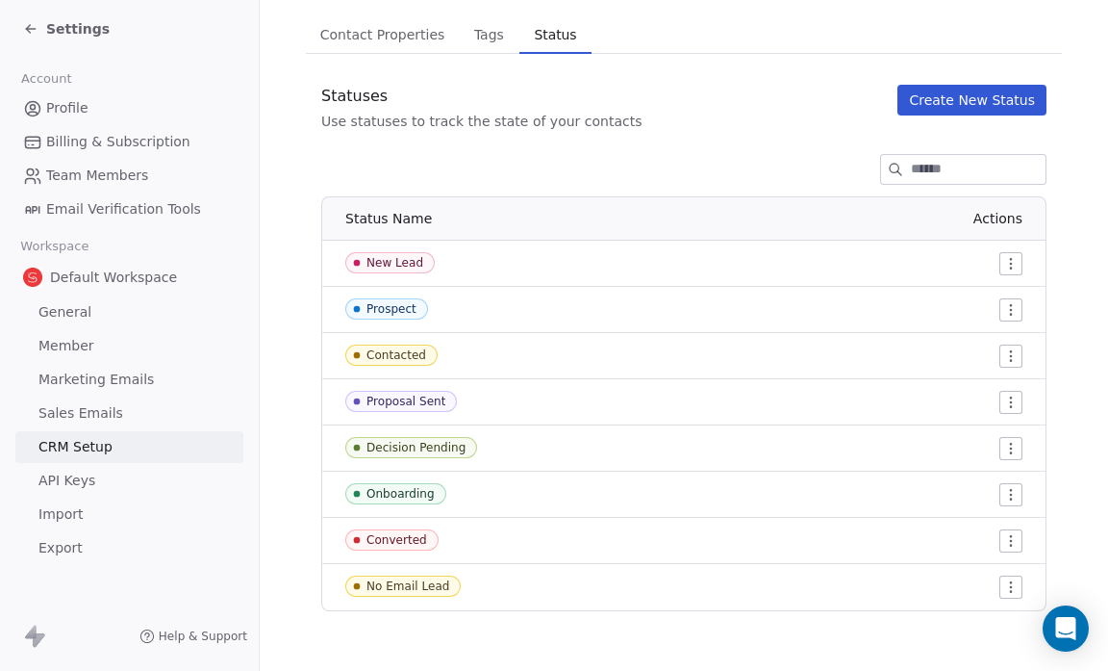
click at [388, 538] on div "Converted" at bounding box center [397, 539] width 61 height 13
click at [998, 543] on html "Settings Account Profile Billing & Subscription Team Members Email Verification…" at bounding box center [554, 335] width 1108 height 671
click at [963, 563] on div "Edit" at bounding box center [963, 578] width 90 height 31
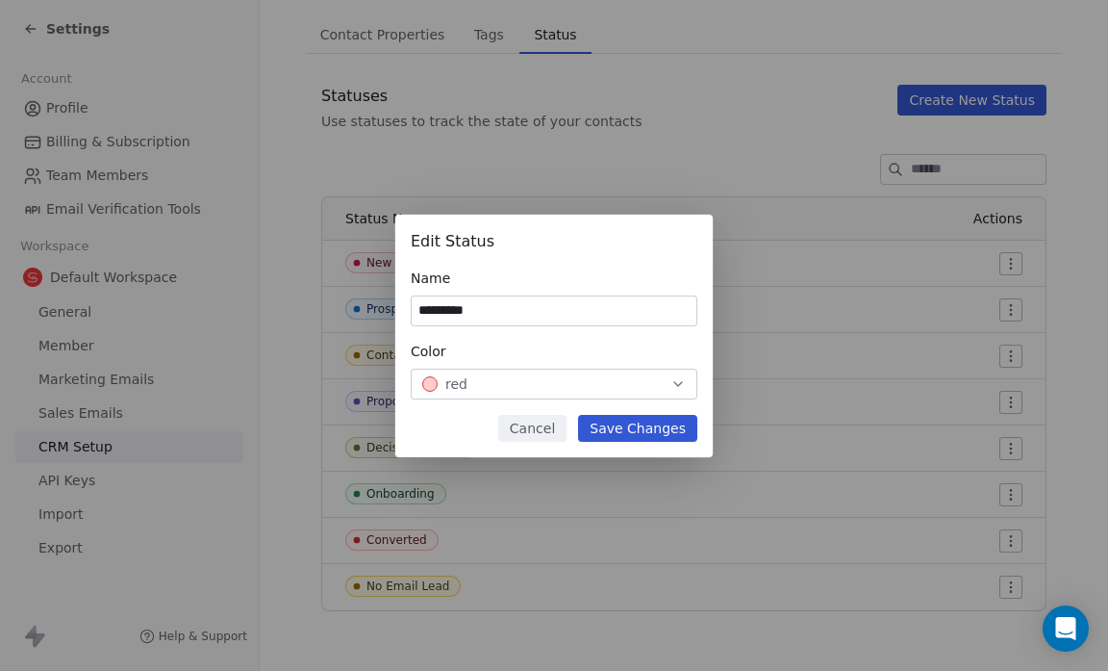
click at [685, 380] on icon "button" at bounding box center [678, 383] width 15 height 15
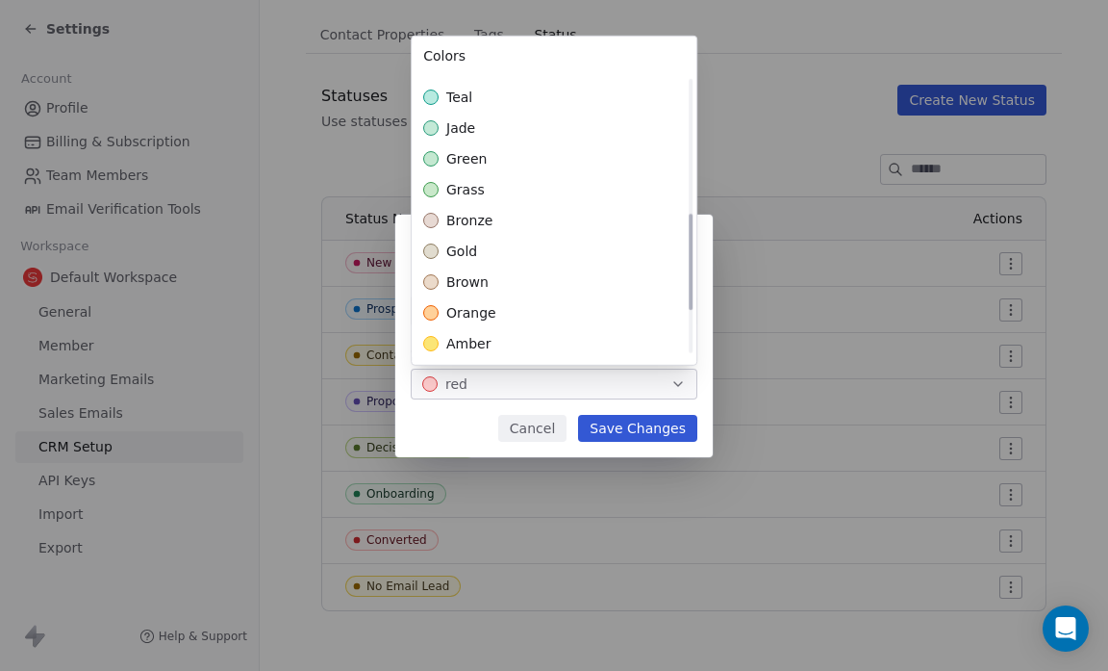
scroll to position [394, 0]
click at [427, 307] on div "Suggestions" at bounding box center [430, 312] width 15 height 15
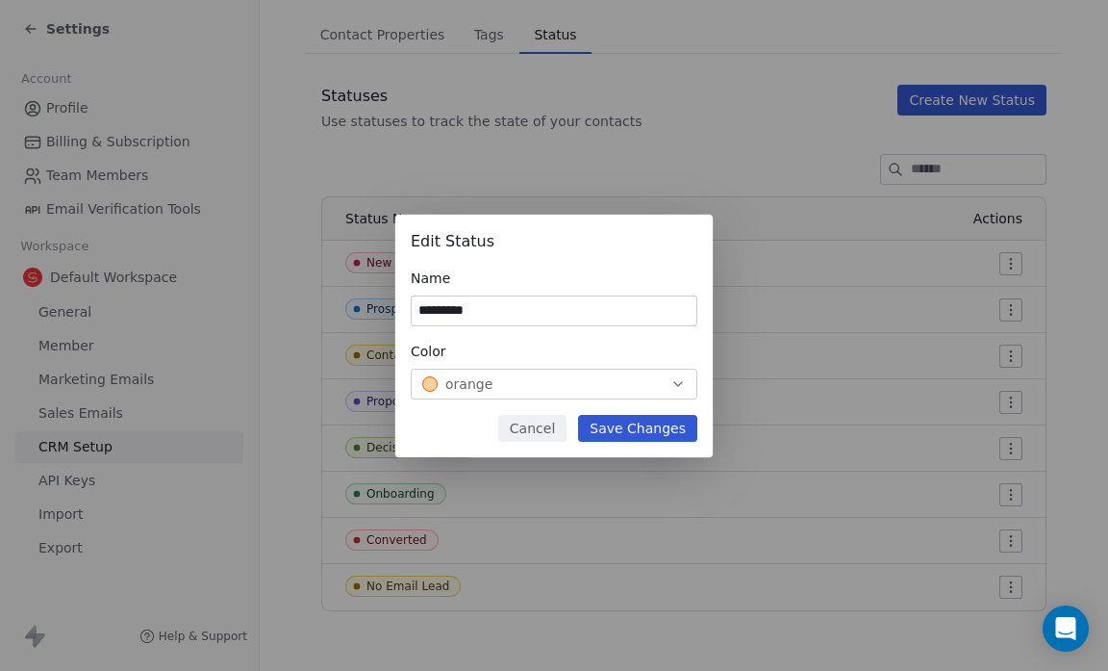
click at [650, 433] on div "Edit Status Name ********* Color orange Cancel Save Changes" at bounding box center [554, 336] width 1108 height 242
click at [650, 423] on button "Save Changes" at bounding box center [637, 428] width 119 height 27
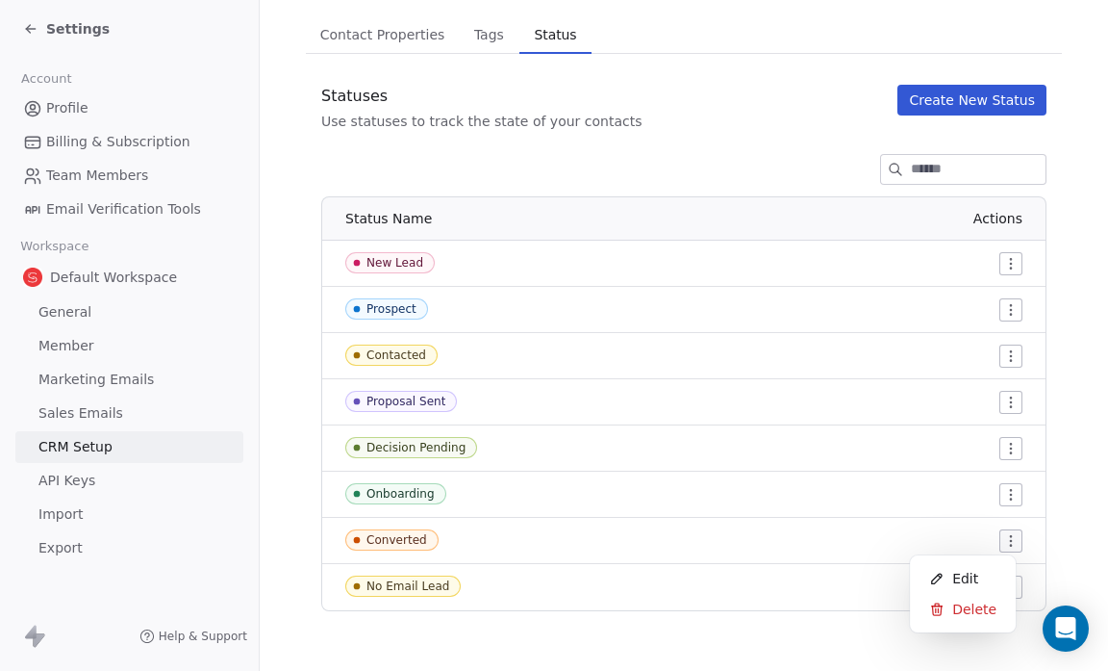
click at [993, 539] on html "Settings Account Profile Billing & Subscription Team Members Email Verification…" at bounding box center [554, 335] width 1108 height 671
click at [955, 577] on span "Edit" at bounding box center [966, 578] width 26 height 19
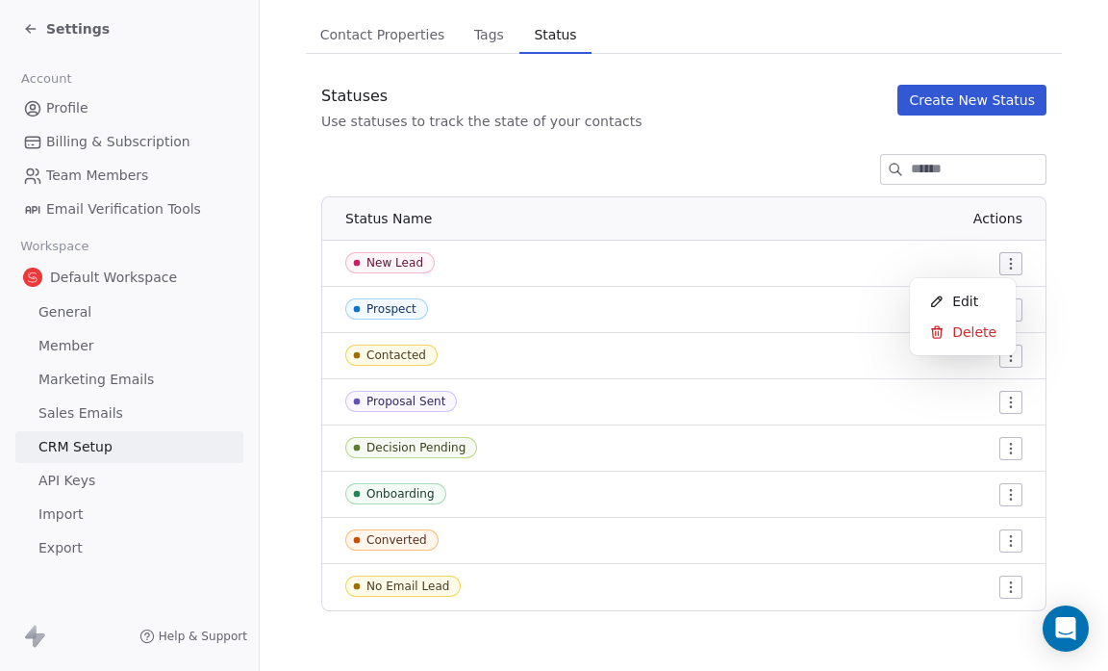
click at [996, 262] on html "Settings Account Profile Billing & Subscription Team Members Email Verification…" at bounding box center [554, 335] width 1108 height 671
click at [969, 296] on span "Edit" at bounding box center [966, 301] width 26 height 19
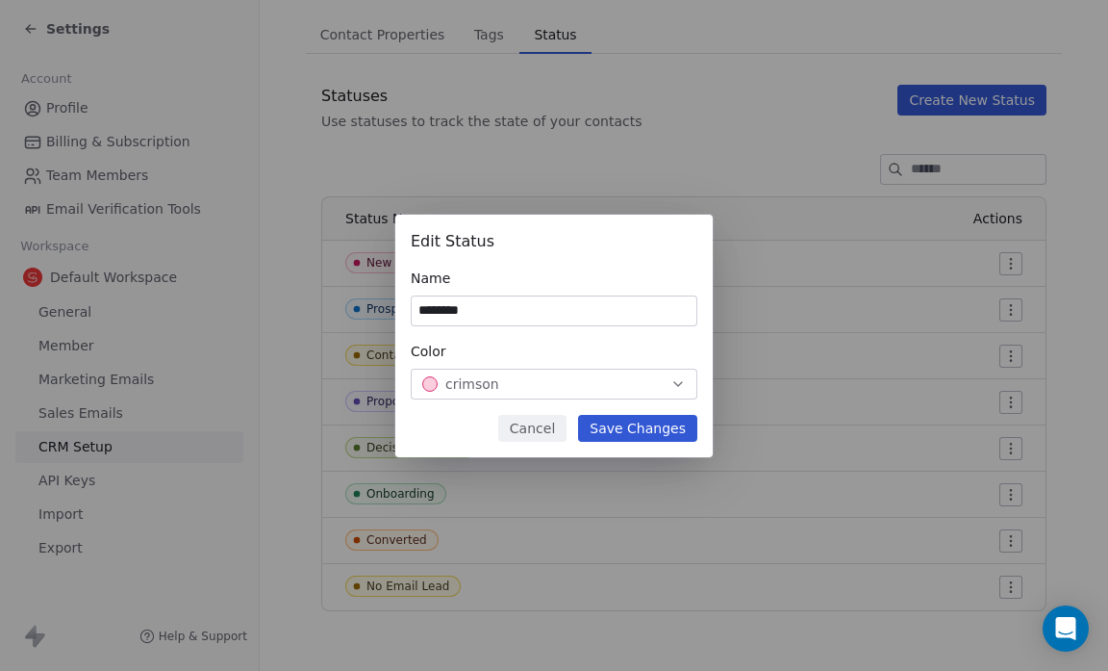
click at [675, 385] on icon "button" at bounding box center [678, 383] width 15 height 15
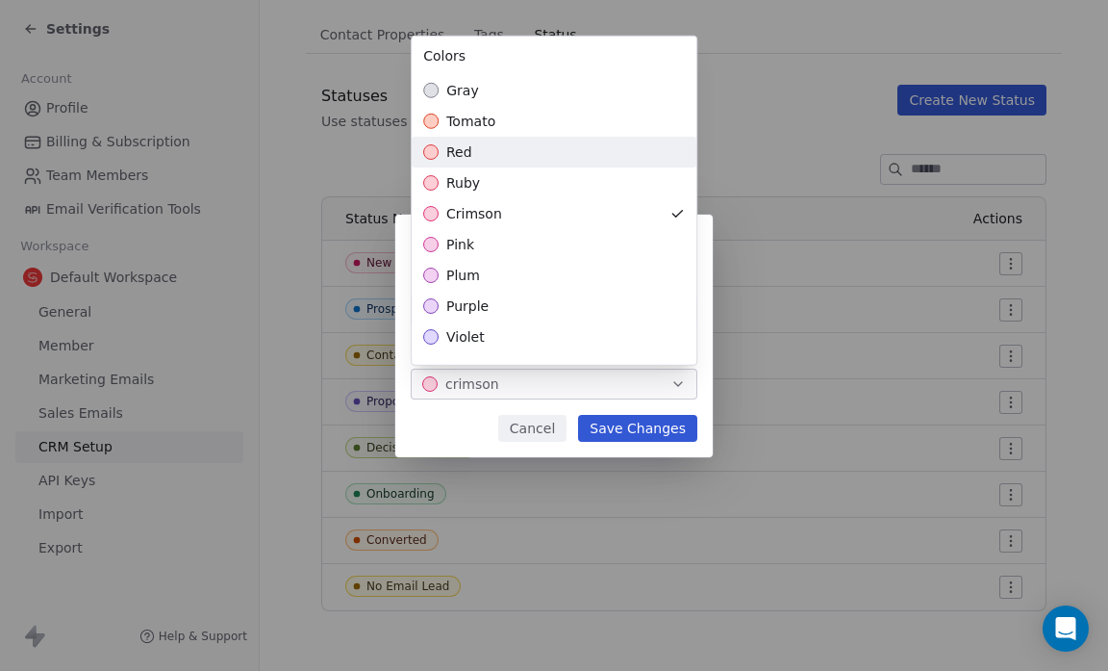
click at [434, 152] on div "Suggestions" at bounding box center [430, 151] width 15 height 15
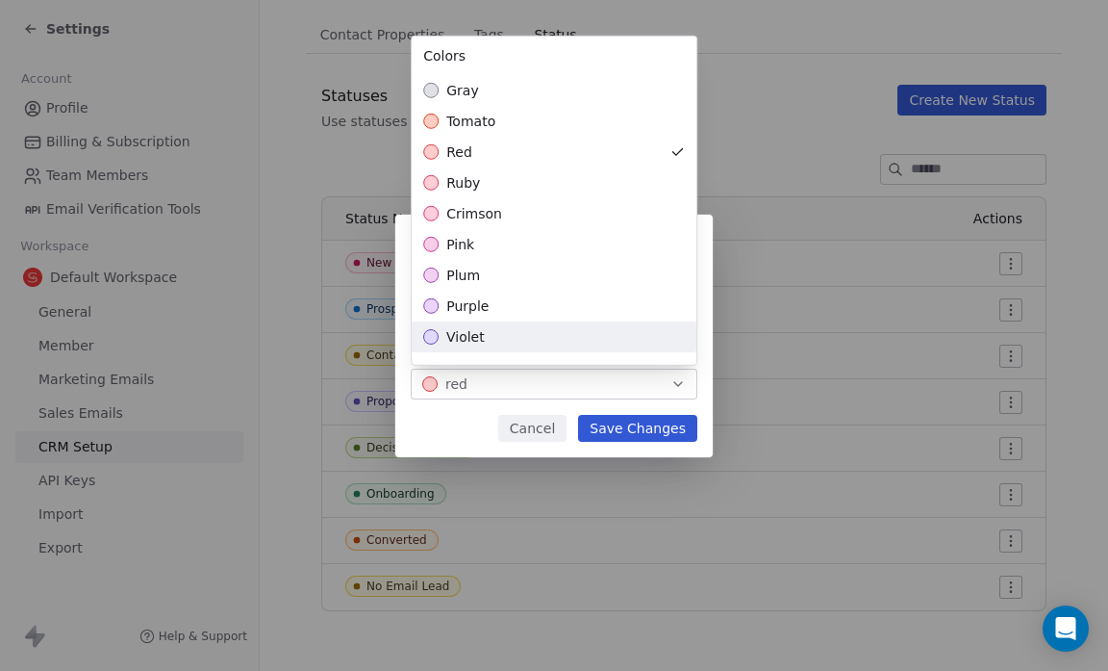
click at [633, 429] on div "Edit Status Name ******** Color red Cancel Save Changes" at bounding box center [554, 336] width 1108 height 242
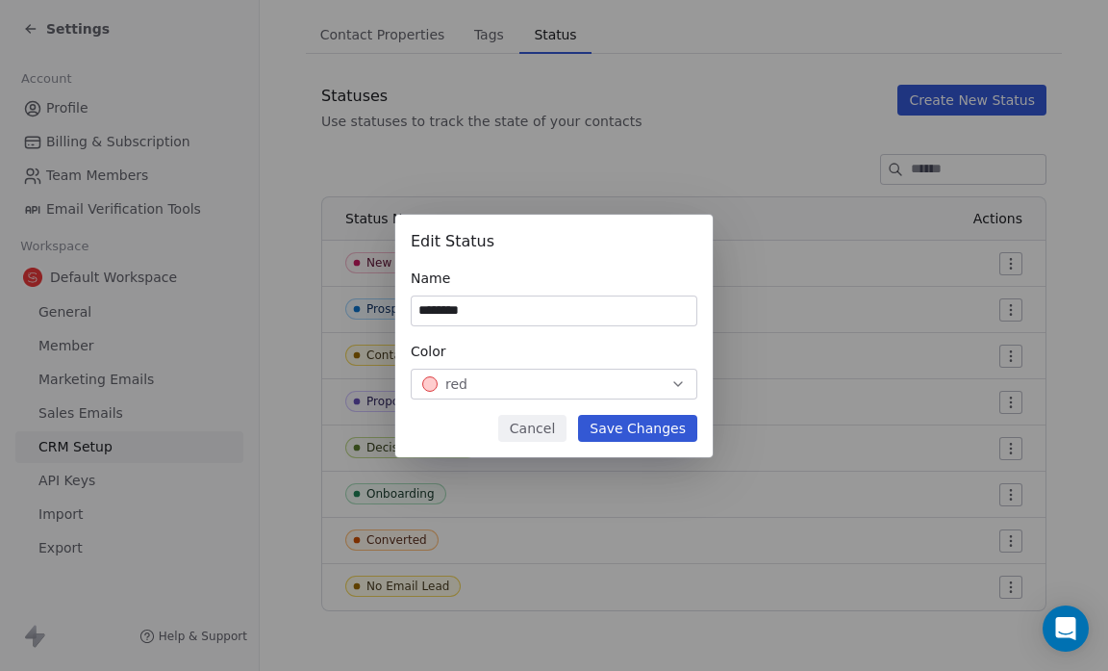
click at [633, 429] on button "Save Changes" at bounding box center [637, 428] width 119 height 27
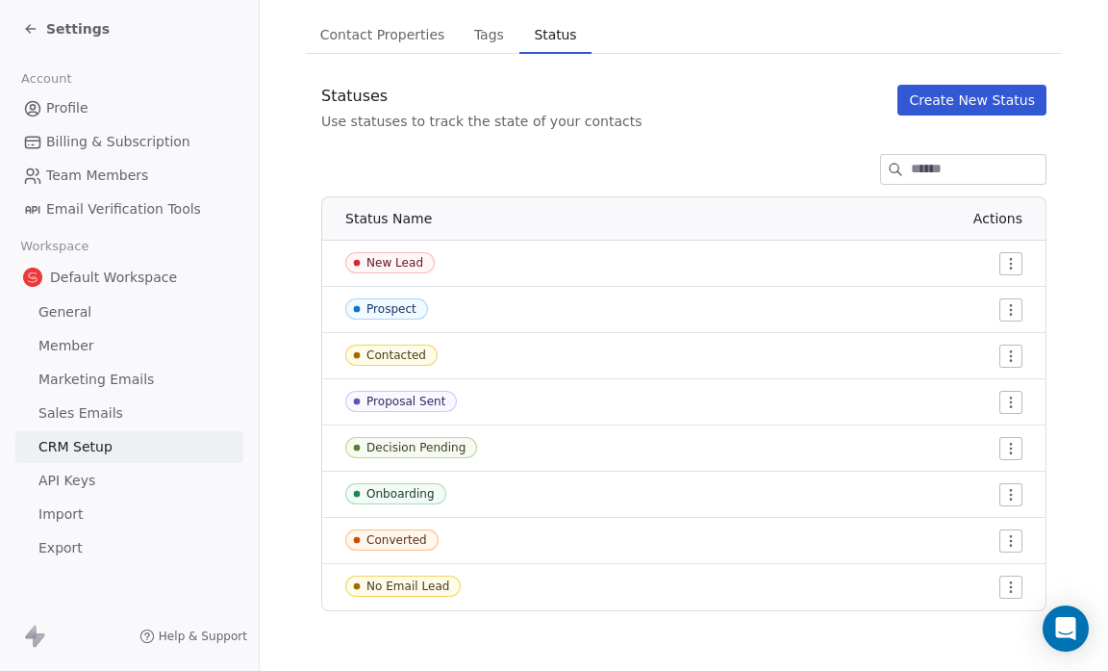
click at [726, 128] on div "Statuses Use statuses to track the state of your contacts Create New Status" at bounding box center [684, 108] width 756 height 46
click at [488, 28] on span "Tags" at bounding box center [489, 34] width 45 height 27
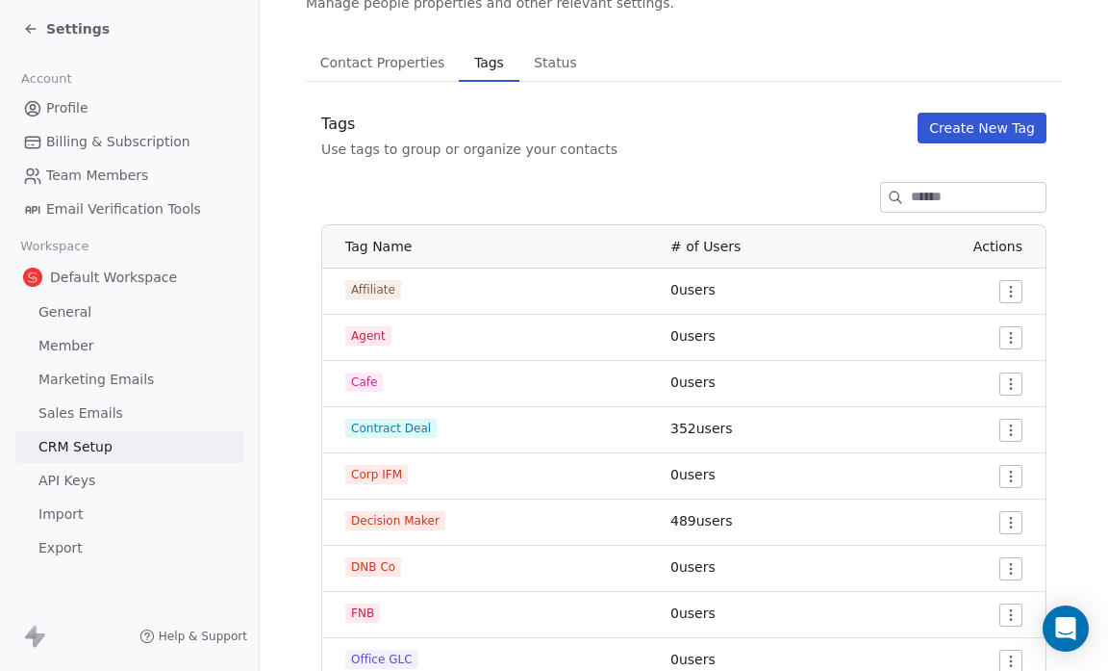
scroll to position [110, 0]
click at [1002, 338] on html "Settings Account Profile Billing & Subscription Team Members Email Verification…" at bounding box center [554, 335] width 1108 height 671
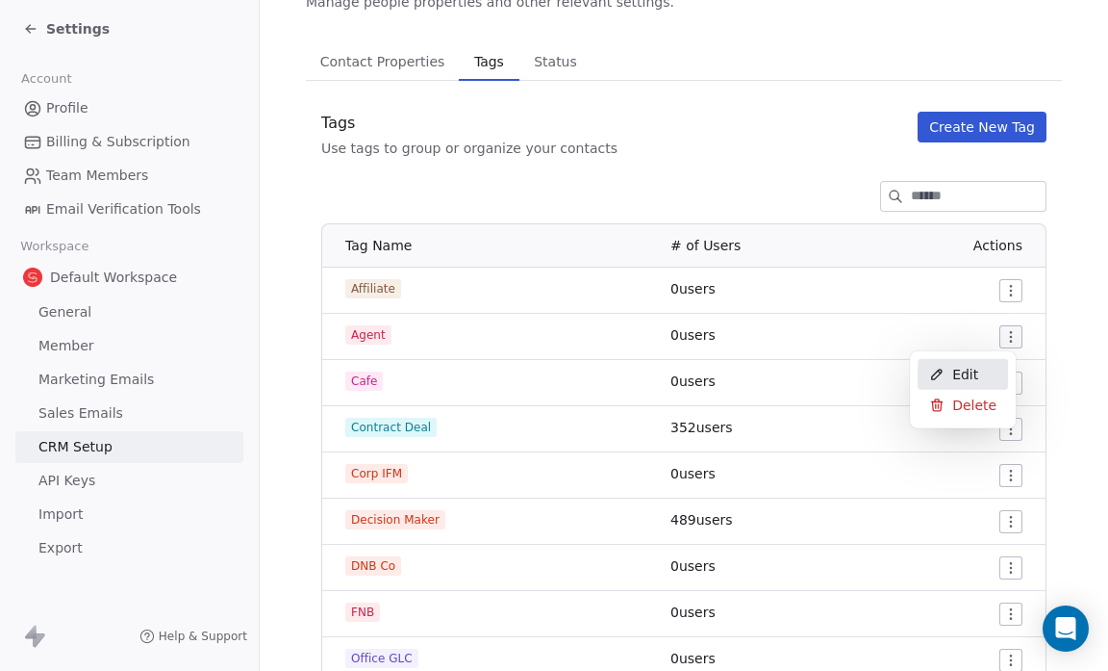
click at [959, 374] on span "Edit" at bounding box center [966, 374] width 26 height 19
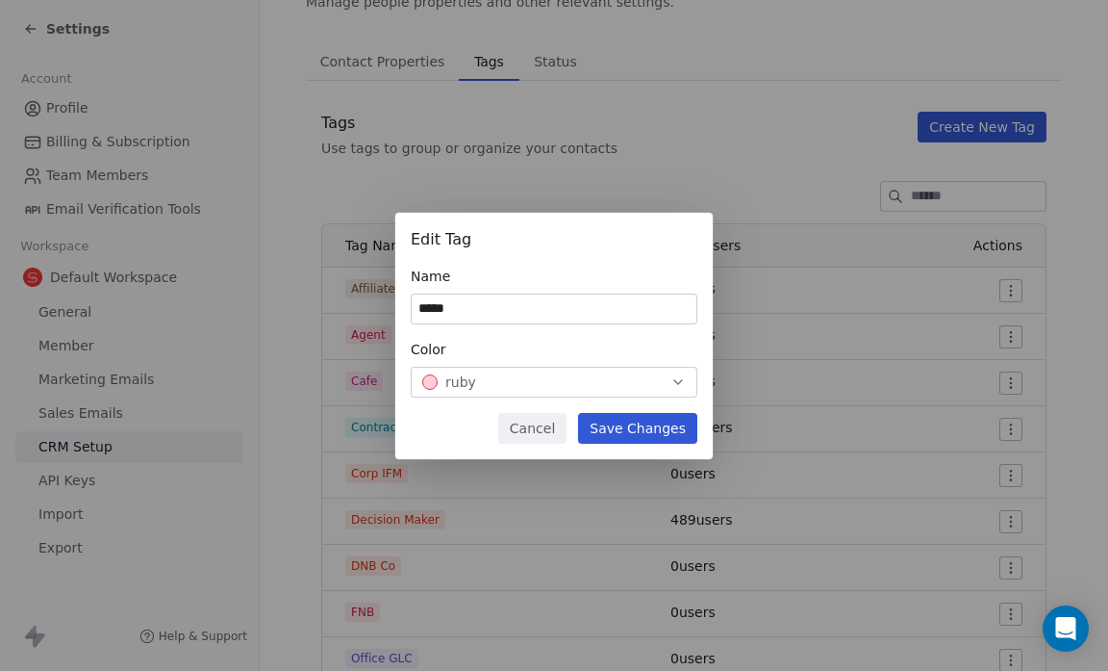
click at [679, 381] on icon "button" at bounding box center [678, 381] width 15 height 15
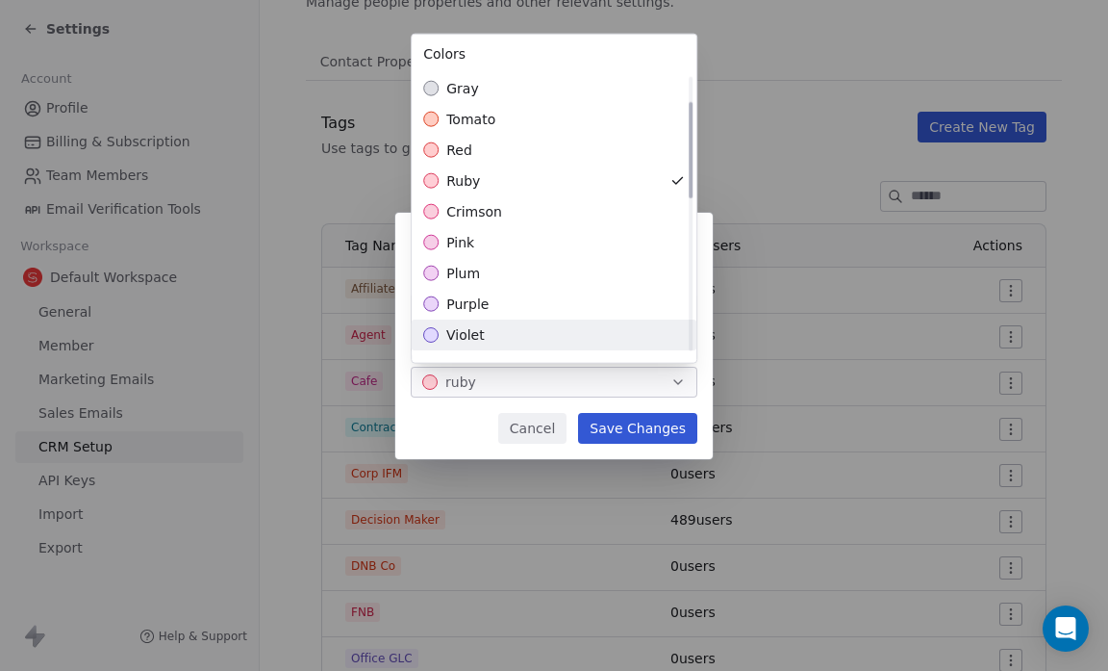
scroll to position [78, 0]
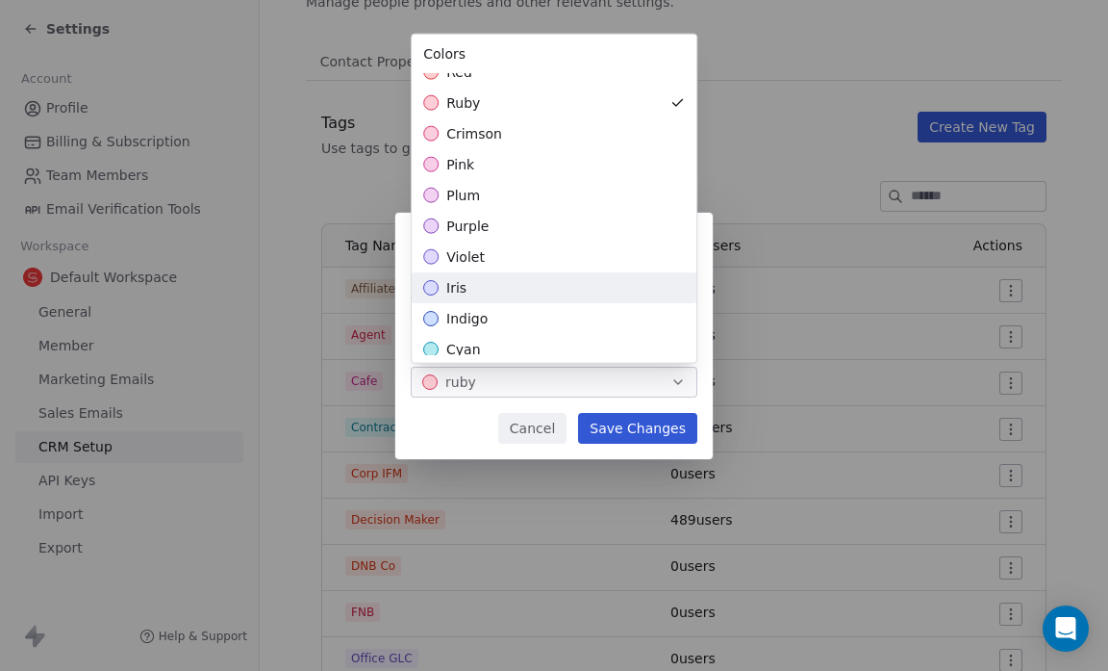
click at [651, 294] on div "iris" at bounding box center [554, 287] width 285 height 31
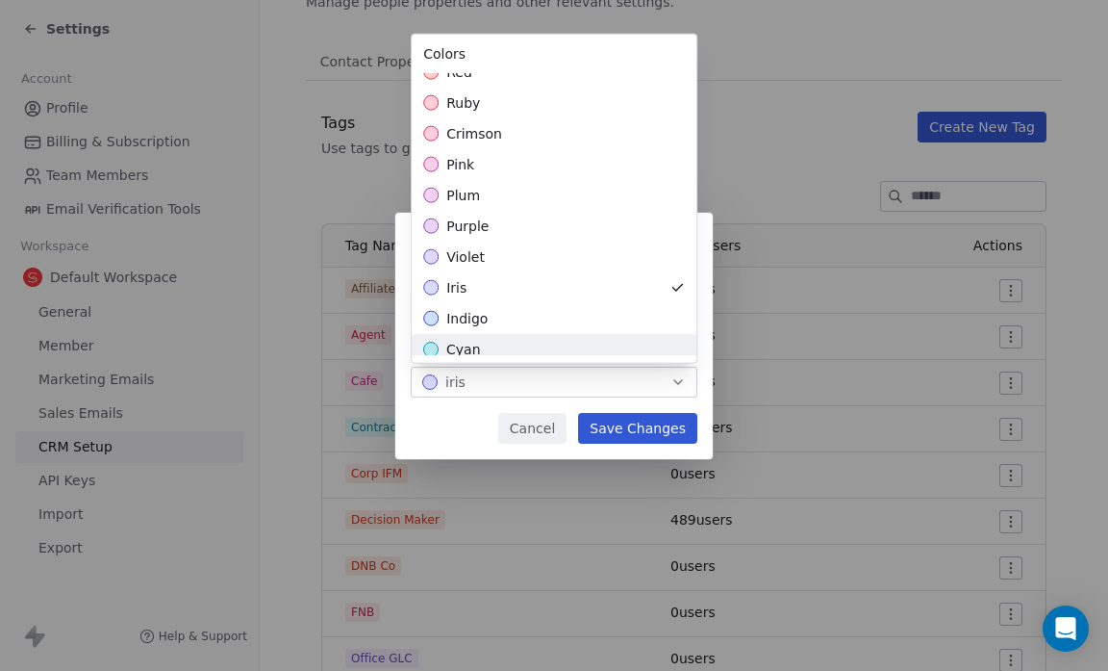
click at [657, 426] on div "Edit Tag Name ***** Color iris Cancel Save Changes" at bounding box center [554, 336] width 1108 height 246
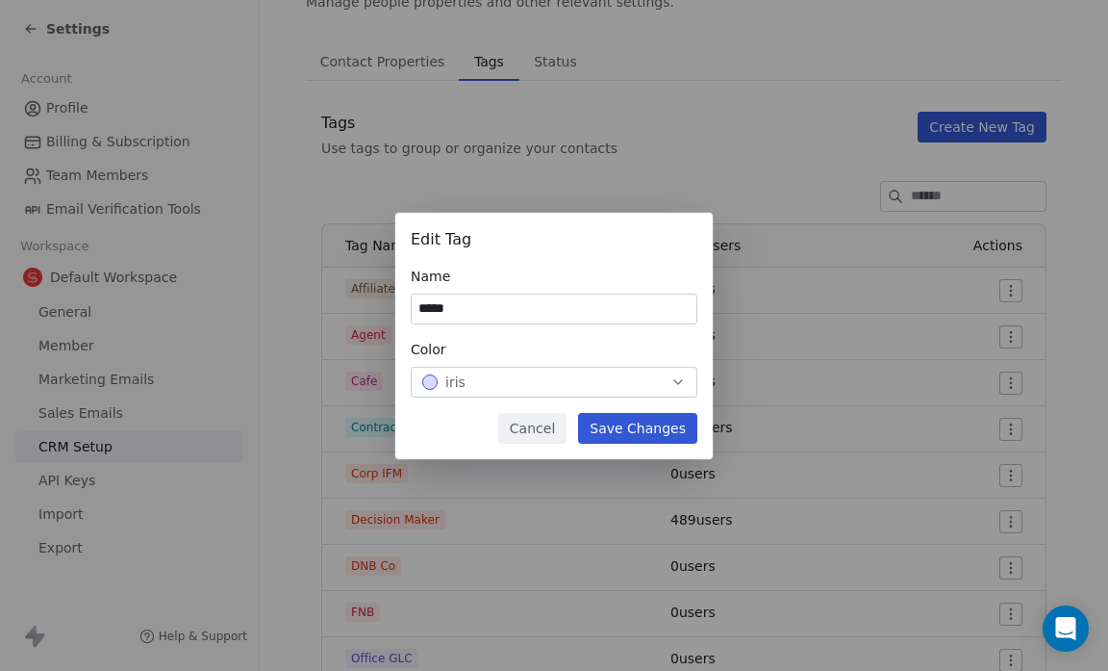
click at [657, 426] on button "Save Changes" at bounding box center [637, 428] width 119 height 31
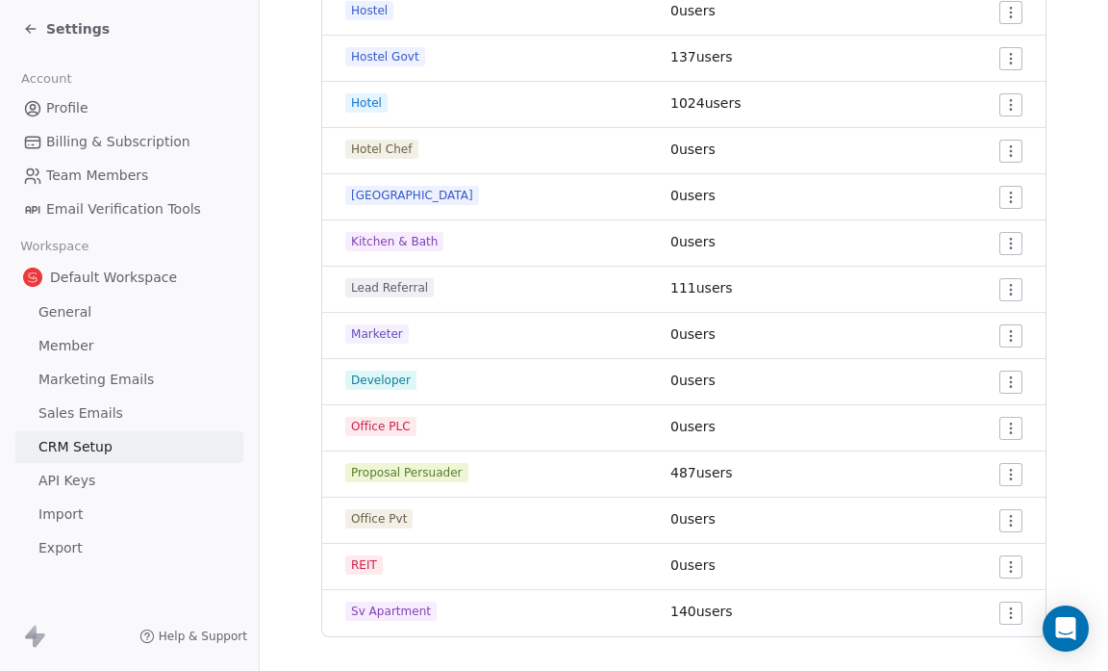
scroll to position [895, 0]
click at [993, 472] on html "Settings Account Profile Billing & Subscription Team Members Email Verification…" at bounding box center [554, 335] width 1108 height 671
click at [1050, 463] on html "Settings Account Profile Billing & Subscription Team Members Email Verification…" at bounding box center [554, 335] width 1108 height 671
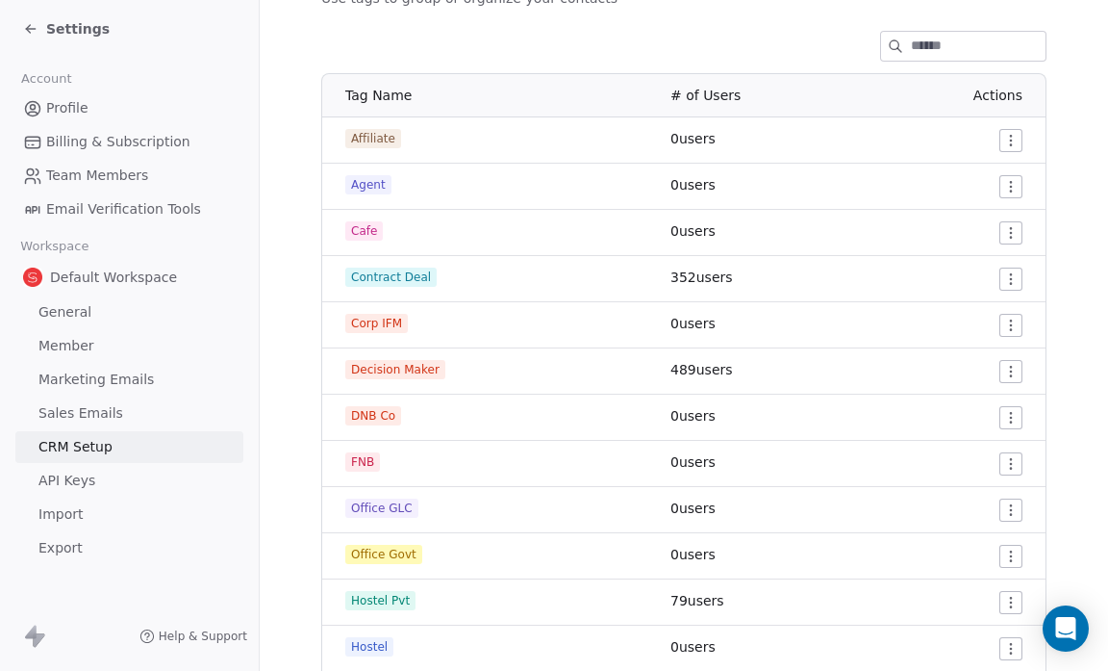
scroll to position [259, 0]
click at [388, 325] on span "Corp IFM" at bounding box center [376, 324] width 63 height 19
click at [1002, 325] on html "Settings Account Profile Billing & Subscription Team Members Email Verification…" at bounding box center [554, 335] width 1108 height 671
click at [970, 360] on span "Edit" at bounding box center [966, 363] width 26 height 19
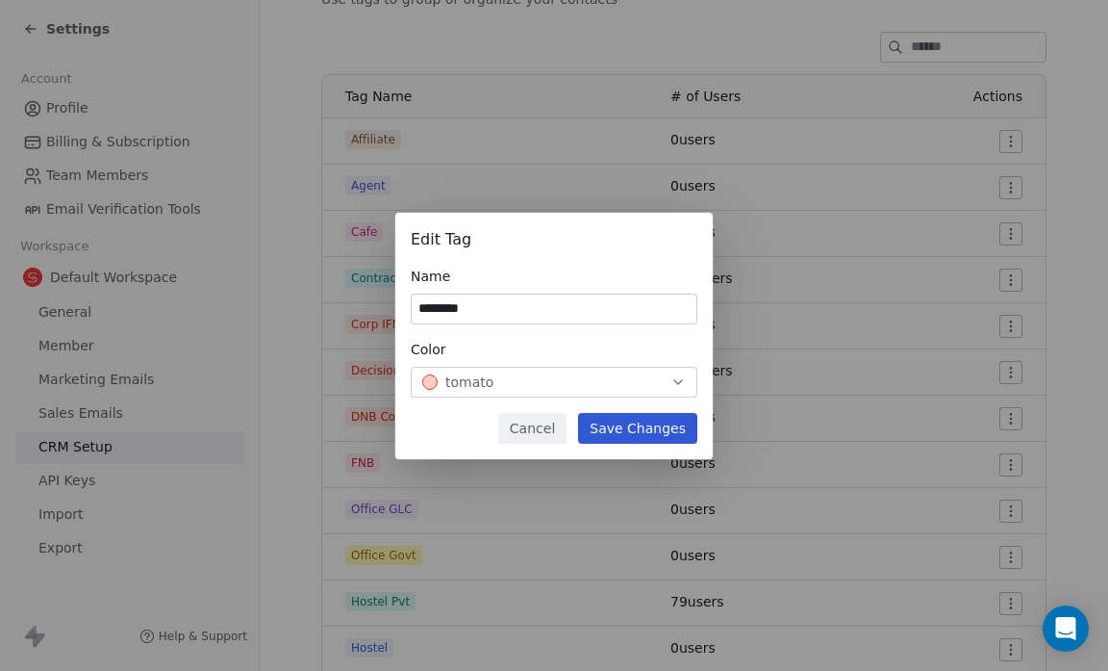
click at [682, 384] on icon "button" at bounding box center [678, 381] width 15 height 15
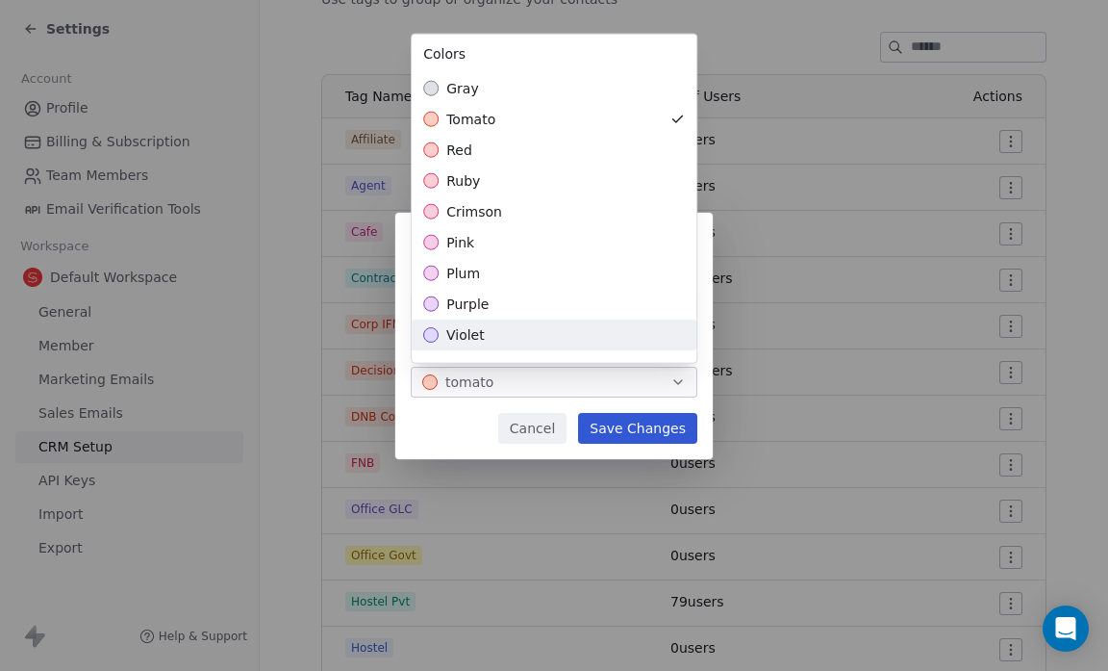
click at [674, 340] on div "violet" at bounding box center [554, 334] width 285 height 31
click at [671, 423] on div "Edit Tag Name ******** Color violet Cancel Save Changes" at bounding box center [554, 336] width 1108 height 246
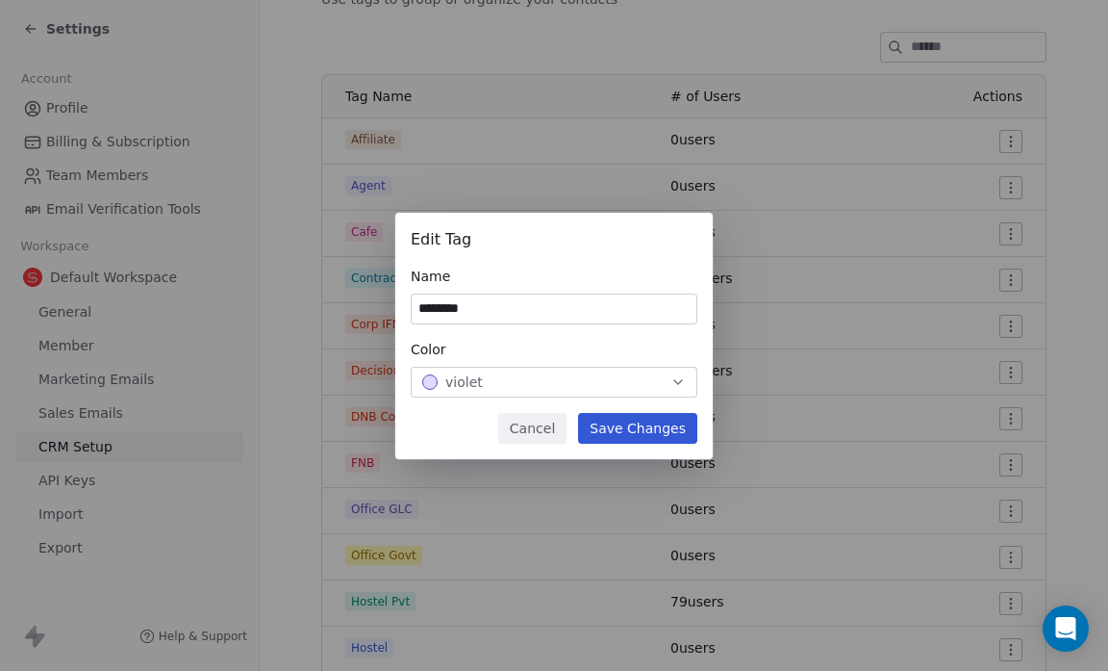
click at [671, 423] on button "Save Changes" at bounding box center [637, 428] width 119 height 31
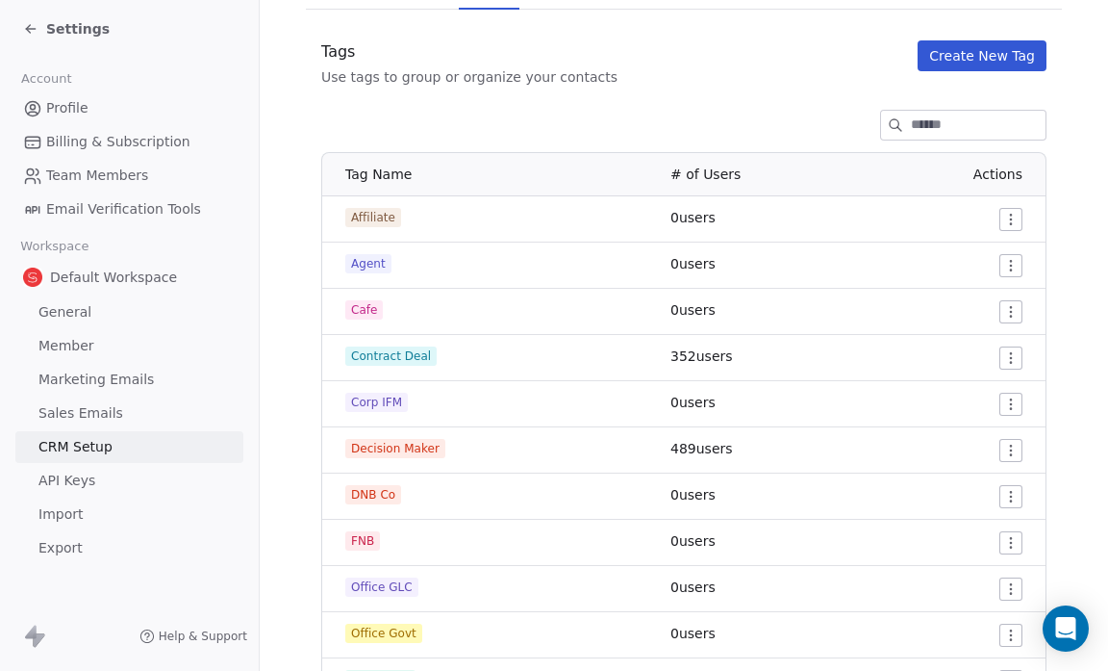
scroll to position [196, 0]
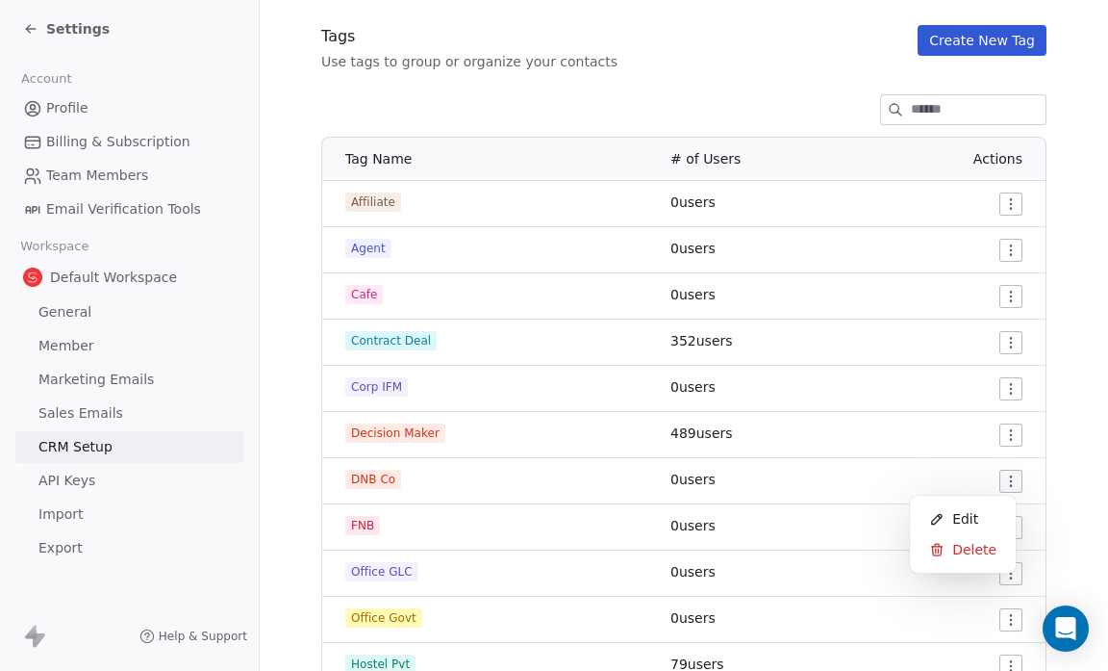
click at [997, 477] on html "Settings Account Profile Billing & Subscription Team Members Email Verification…" at bounding box center [554, 335] width 1108 height 671
click at [956, 514] on span "Edit" at bounding box center [966, 518] width 26 height 19
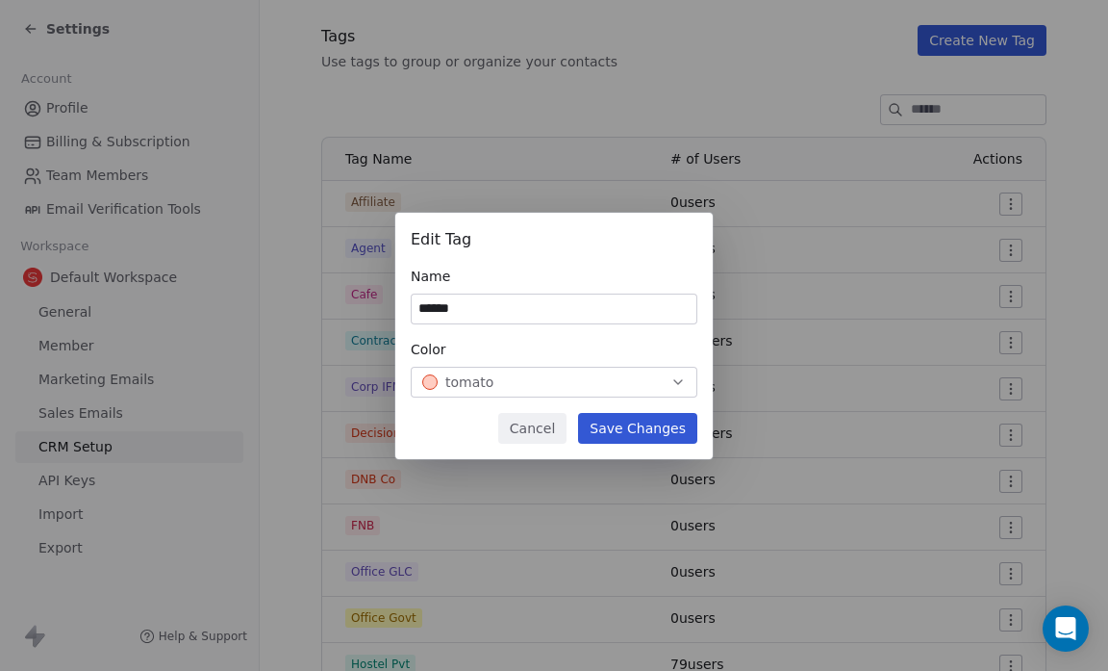
click at [675, 384] on icon "button" at bounding box center [678, 381] width 15 height 15
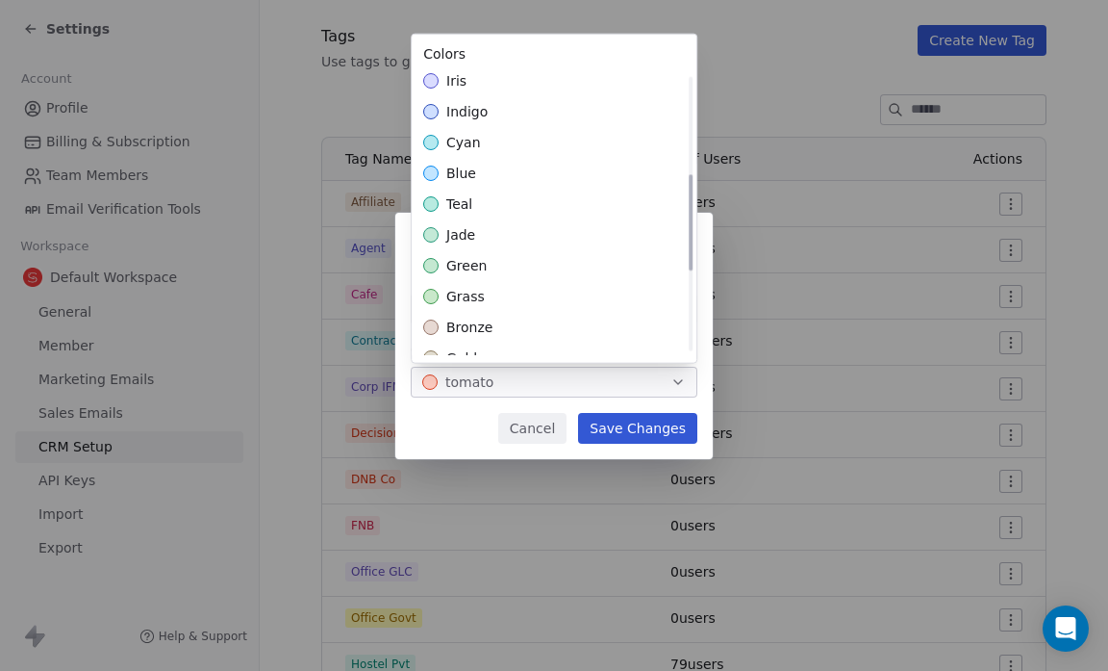
scroll to position [286, 0]
click at [652, 295] on div "grass" at bounding box center [554, 295] width 285 height 31
click at [660, 423] on div "Edit Tag Name ****** Color grass Cancel Save Changes" at bounding box center [554, 336] width 1108 height 246
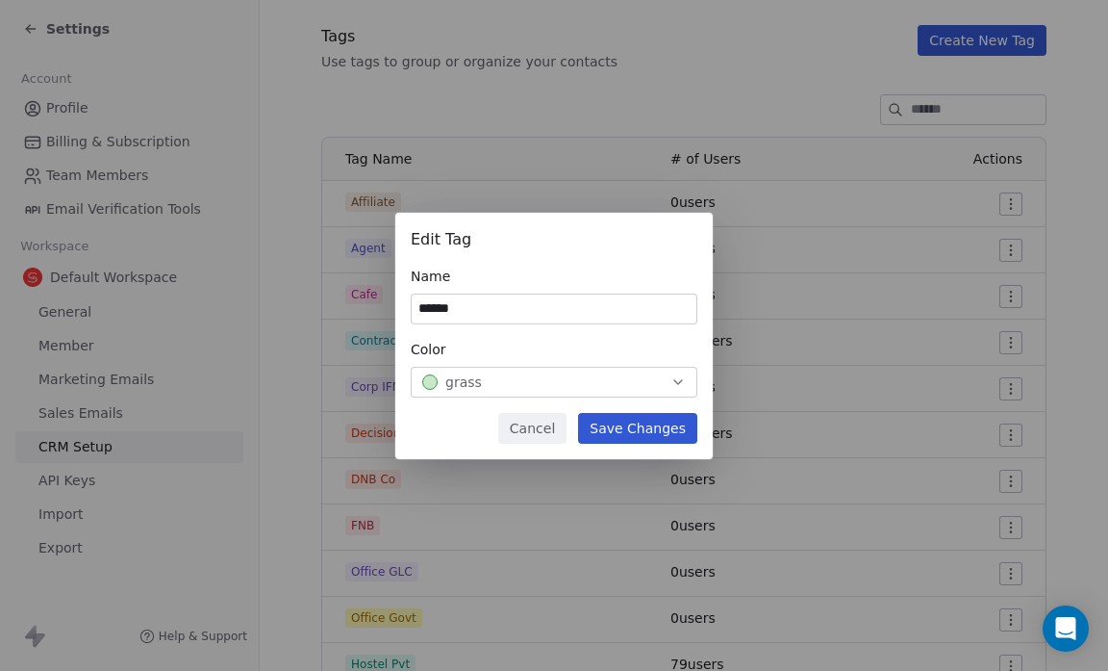
click at [660, 423] on button "Save Changes" at bounding box center [637, 428] width 119 height 31
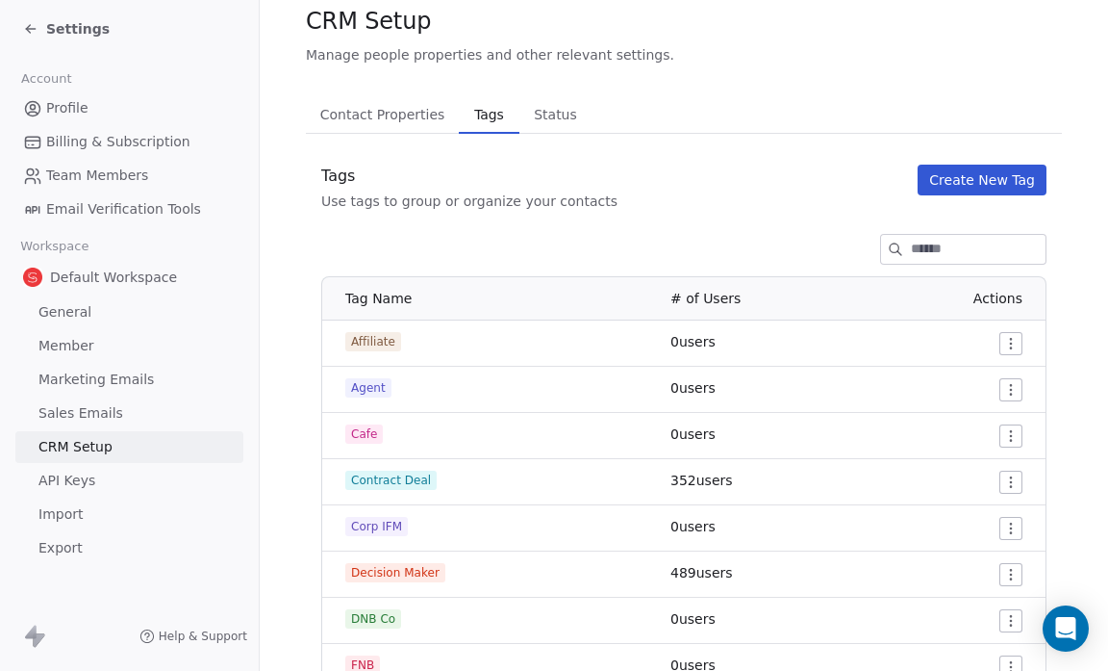
scroll to position [0, 0]
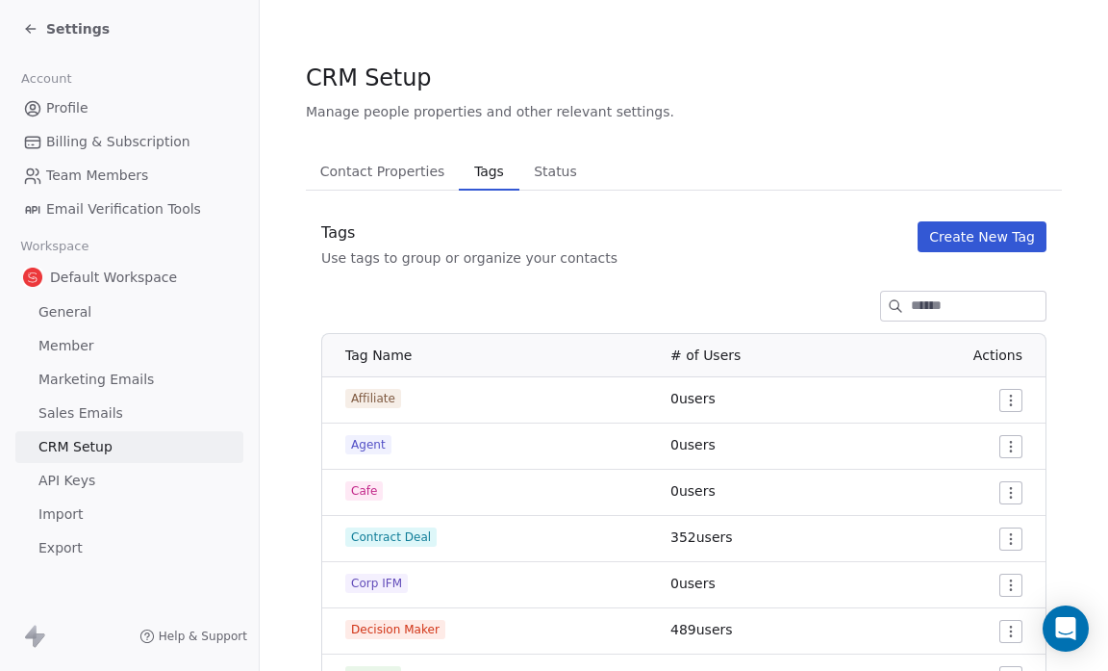
click at [991, 443] on html "Settings Account Profile Billing & Subscription Team Members Email Verification…" at bounding box center [554, 335] width 1108 height 671
click at [969, 485] on span "Edit" at bounding box center [966, 483] width 26 height 19
click at [1001, 582] on html "Settings Account Profile Billing & Subscription Team Members Email Verification…" at bounding box center [554, 335] width 1108 height 671
click at [936, 517] on icon at bounding box center [937, 516] width 10 height 10
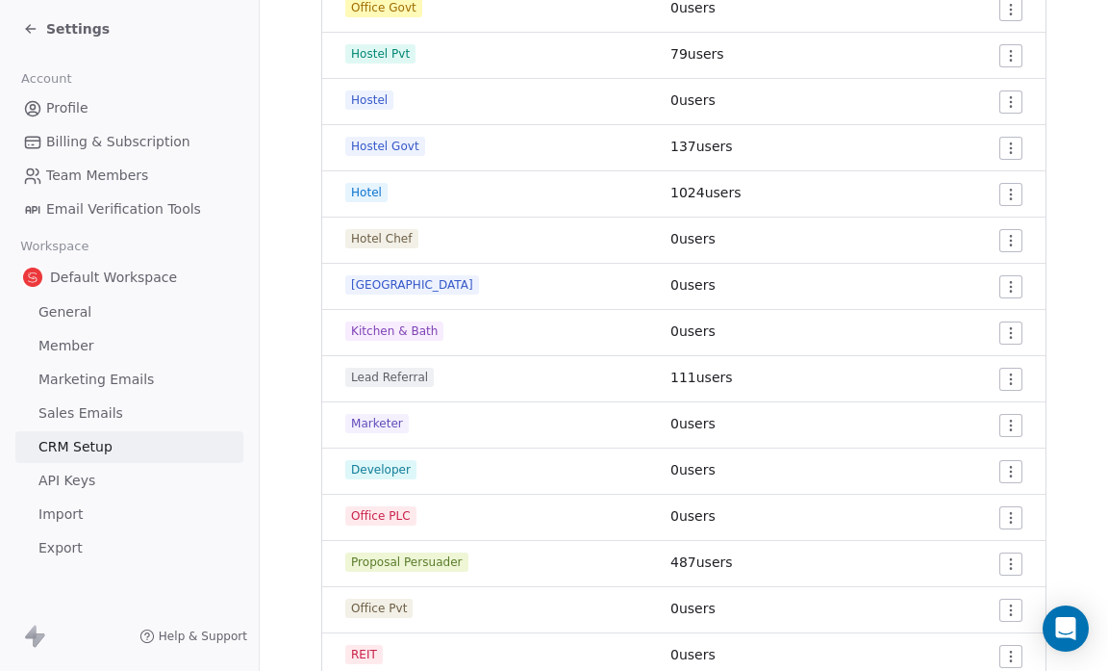
scroll to position [922, 0]
